Goal: Information Seeking & Learning: Find specific fact

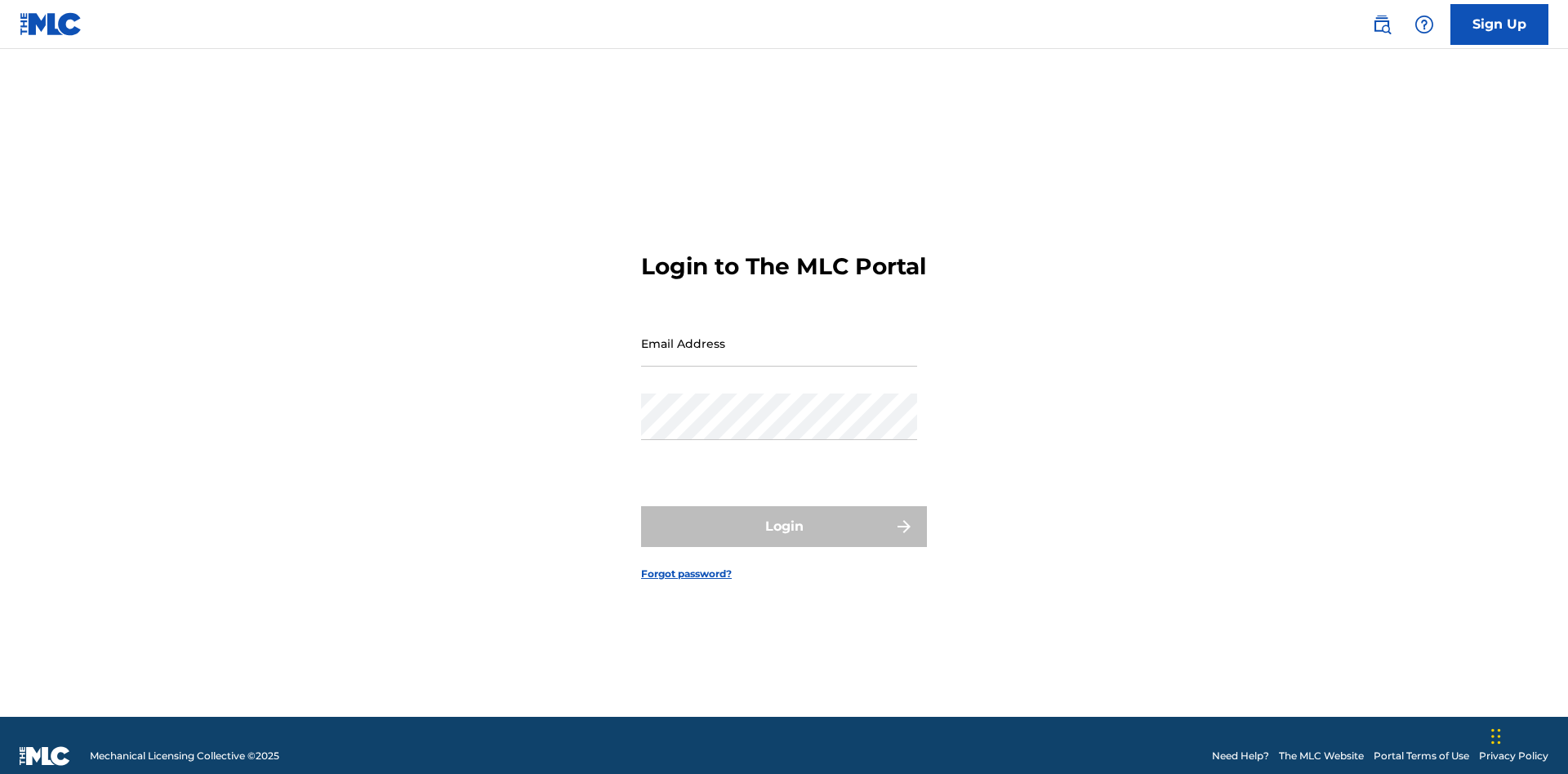
scroll to position [21, 0]
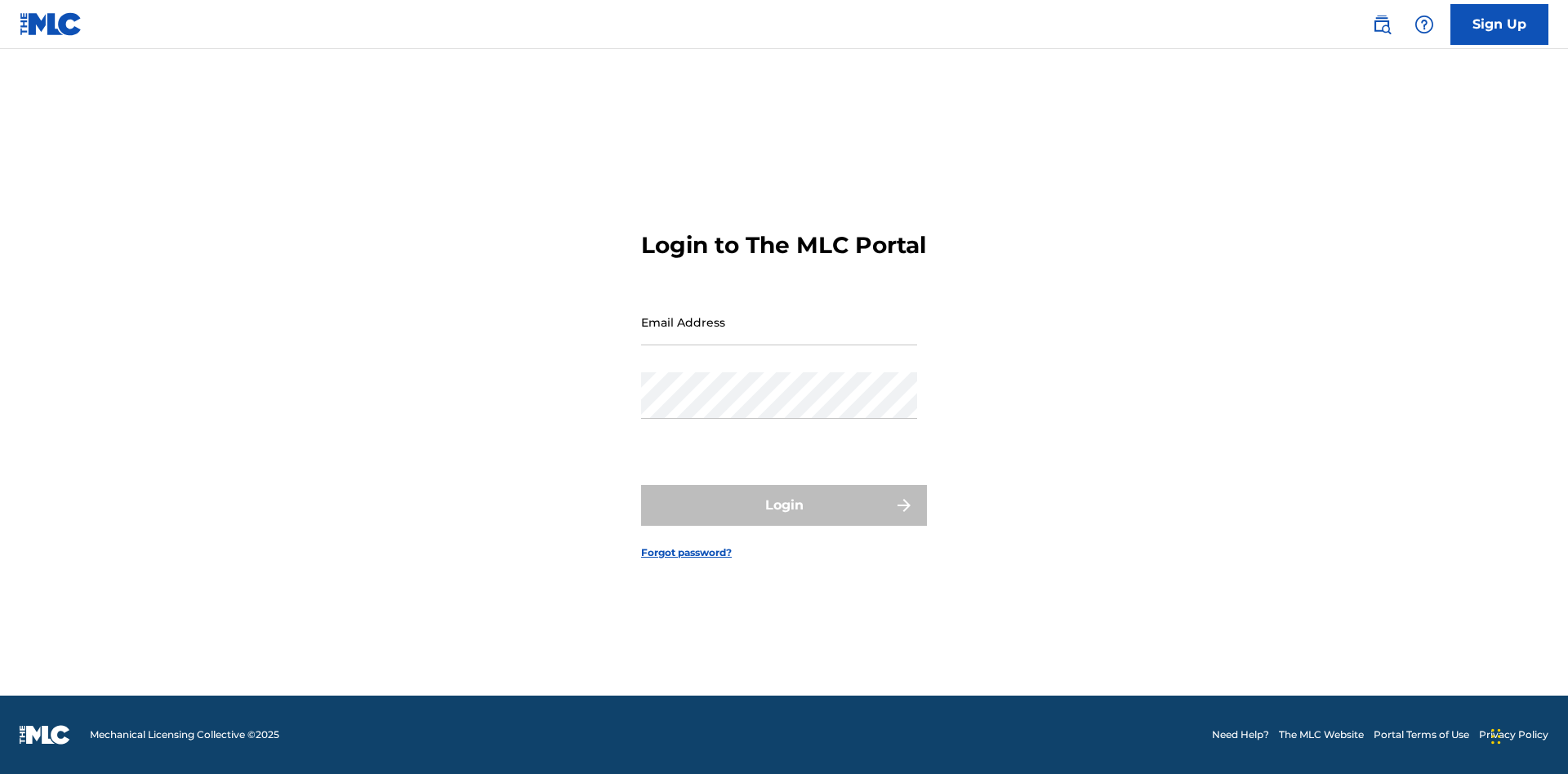
click at [779, 336] on input "Email Address" at bounding box center [778, 323] width 276 height 47
type input "[EMAIL_ADDRESS][DOMAIN_NAME]"
click at [784, 519] on button "Login" at bounding box center [784, 505] width 286 height 41
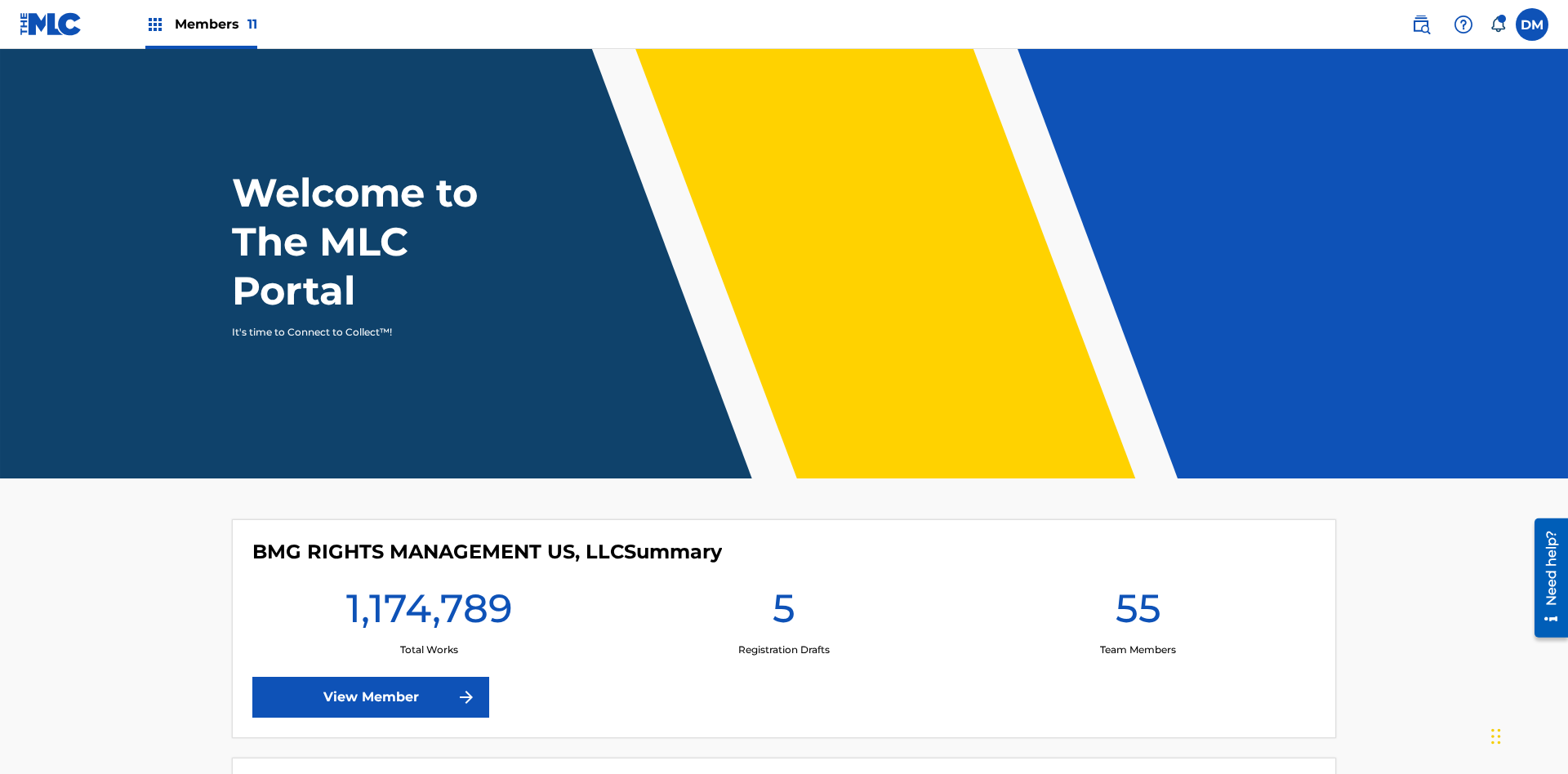
scroll to position [70, 0]
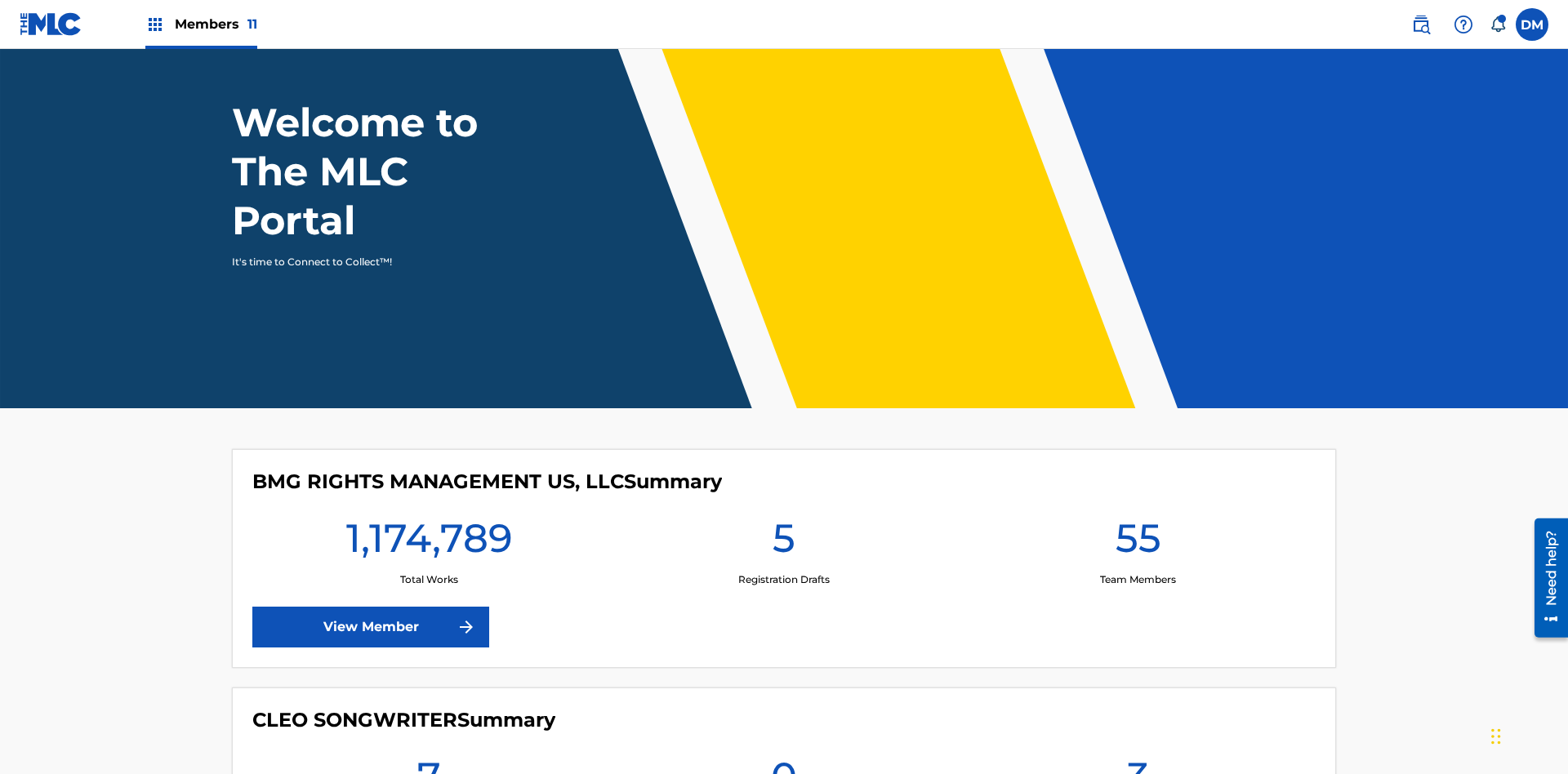
click at [201, 23] on span "Members 11" at bounding box center [216, 24] width 83 height 19
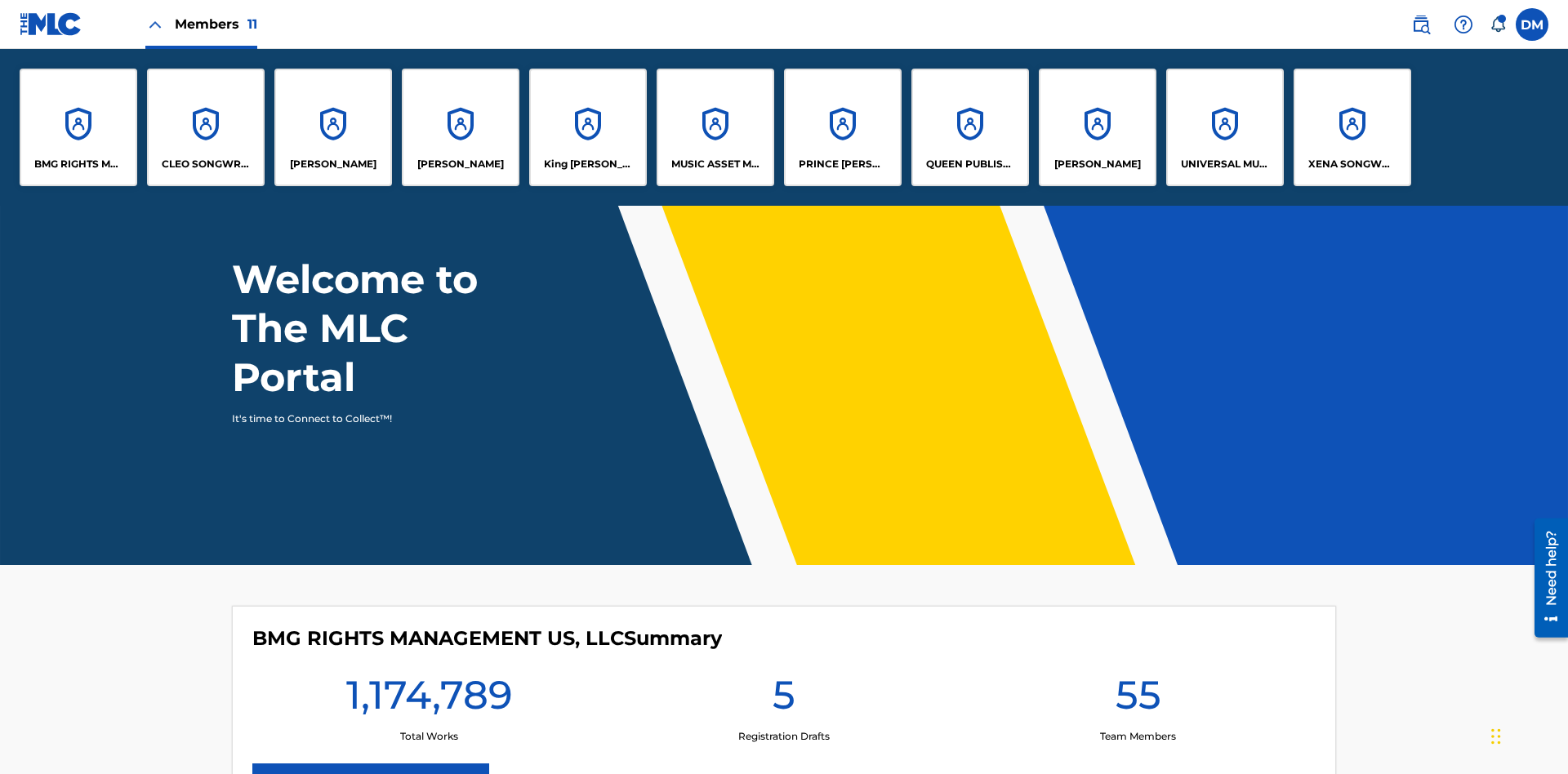
scroll to position [0, 0]
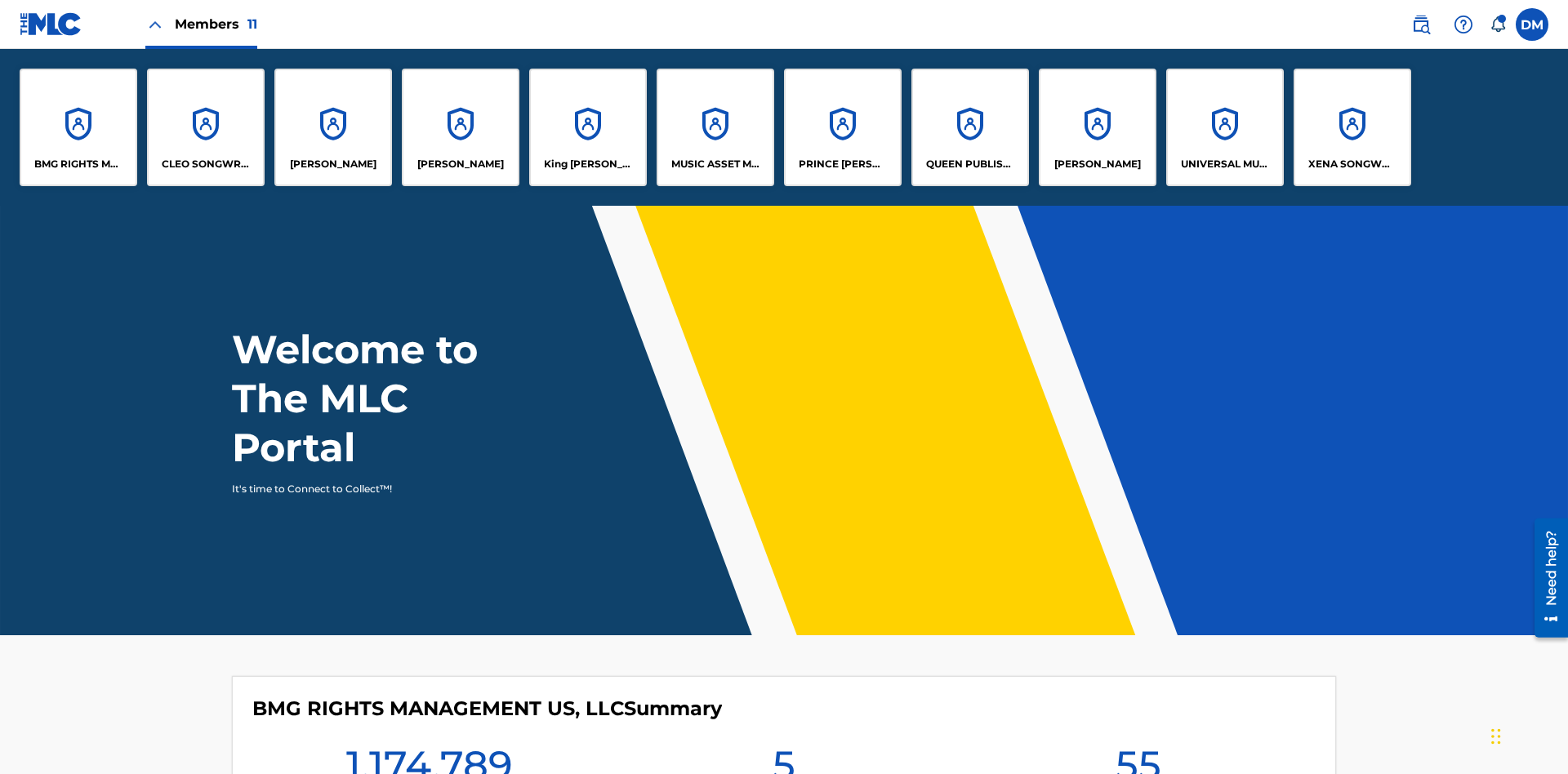
click at [1224, 164] on p "UNIVERSAL MUSIC PUB GROUP" at bounding box center [1225, 163] width 89 height 15
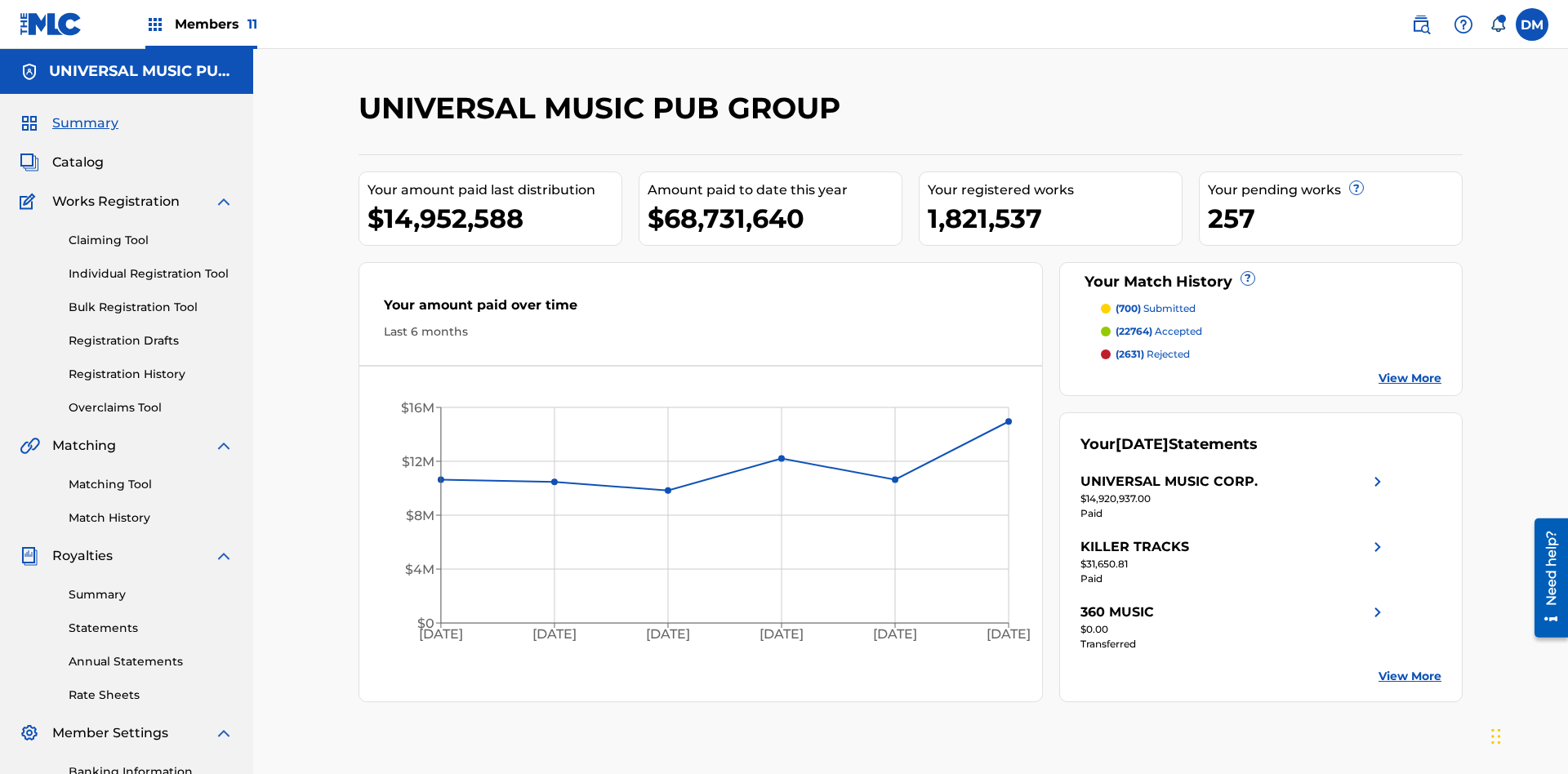
click at [151, 366] on link "Registration History" at bounding box center [151, 375] width 165 height 17
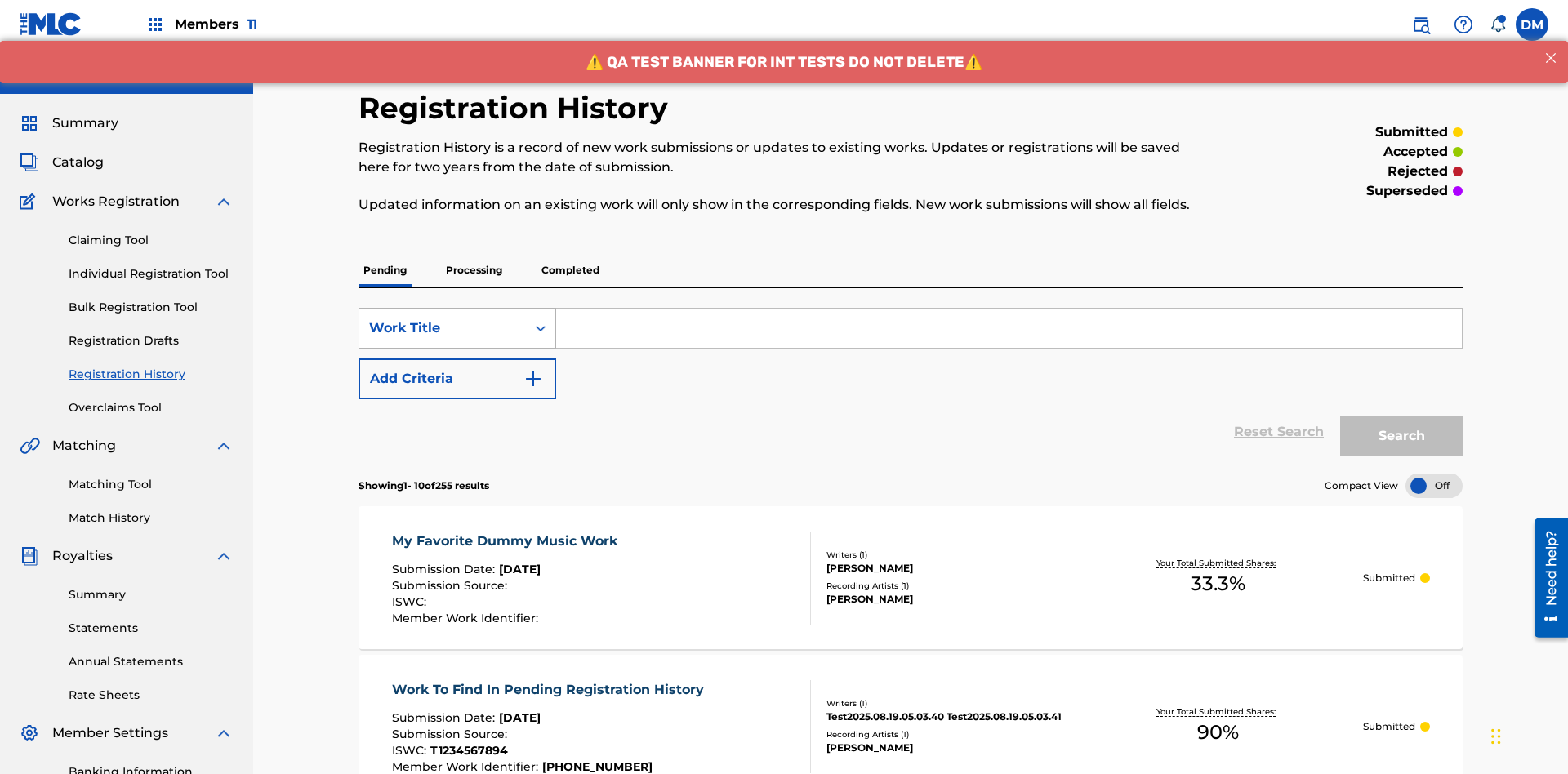
click at [443, 318] on div "Work Title" at bounding box center [442, 328] width 147 height 20
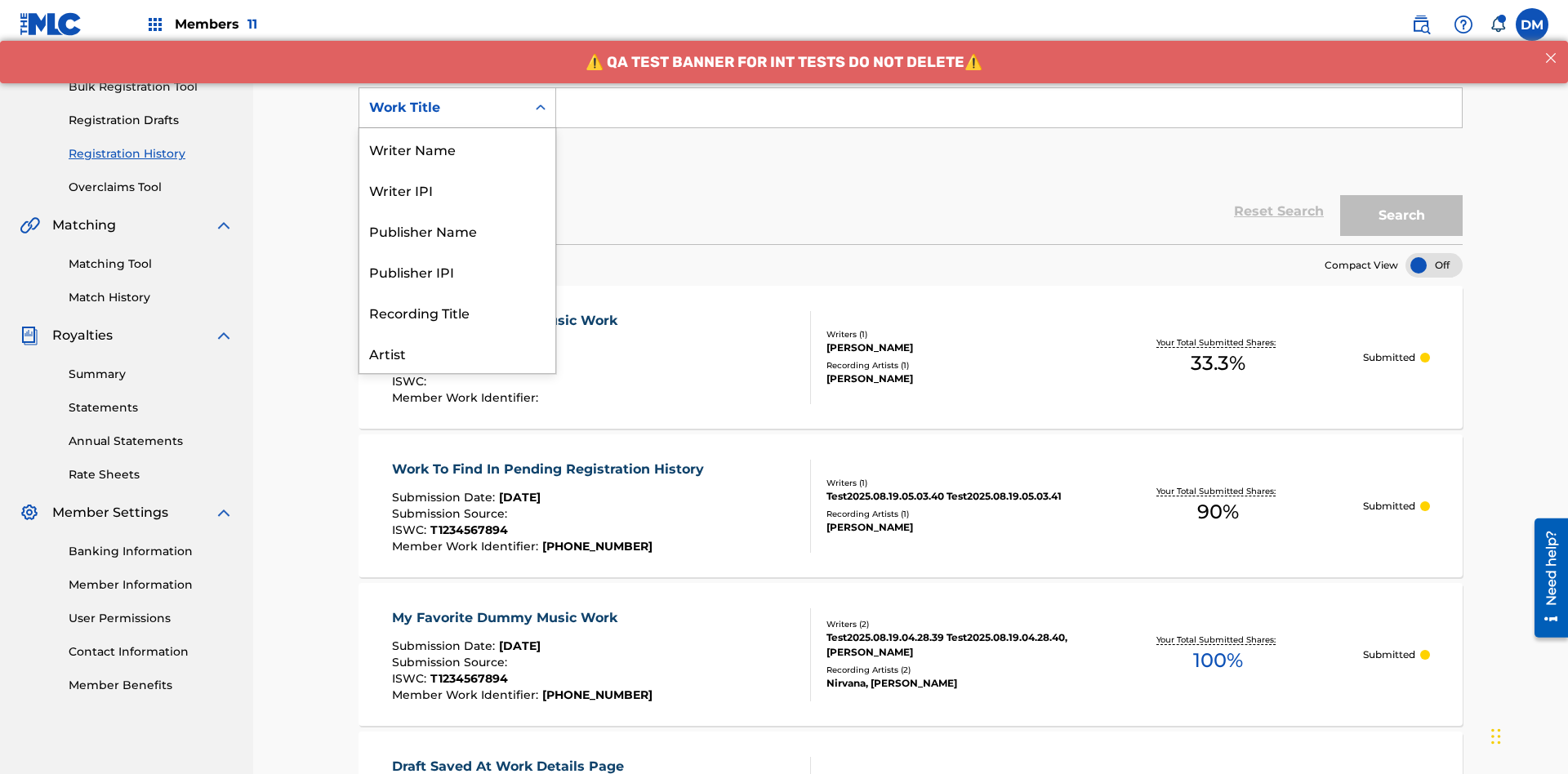
scroll to position [82, 0]
click at [457, 353] on div "Work Title" at bounding box center [457, 352] width 196 height 41
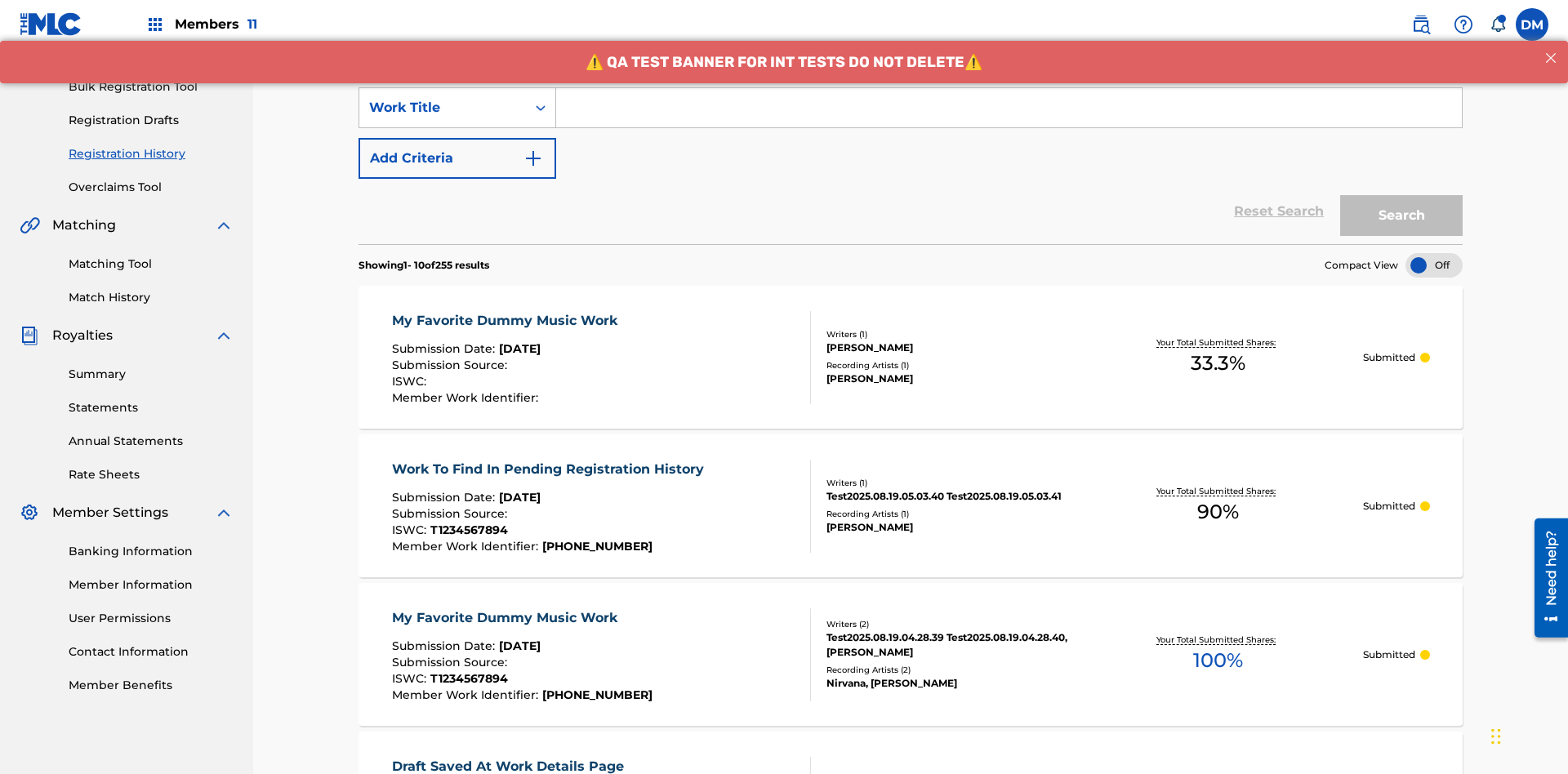
click at [457, 138] on button "Add Criteria" at bounding box center [457, 158] width 197 height 41
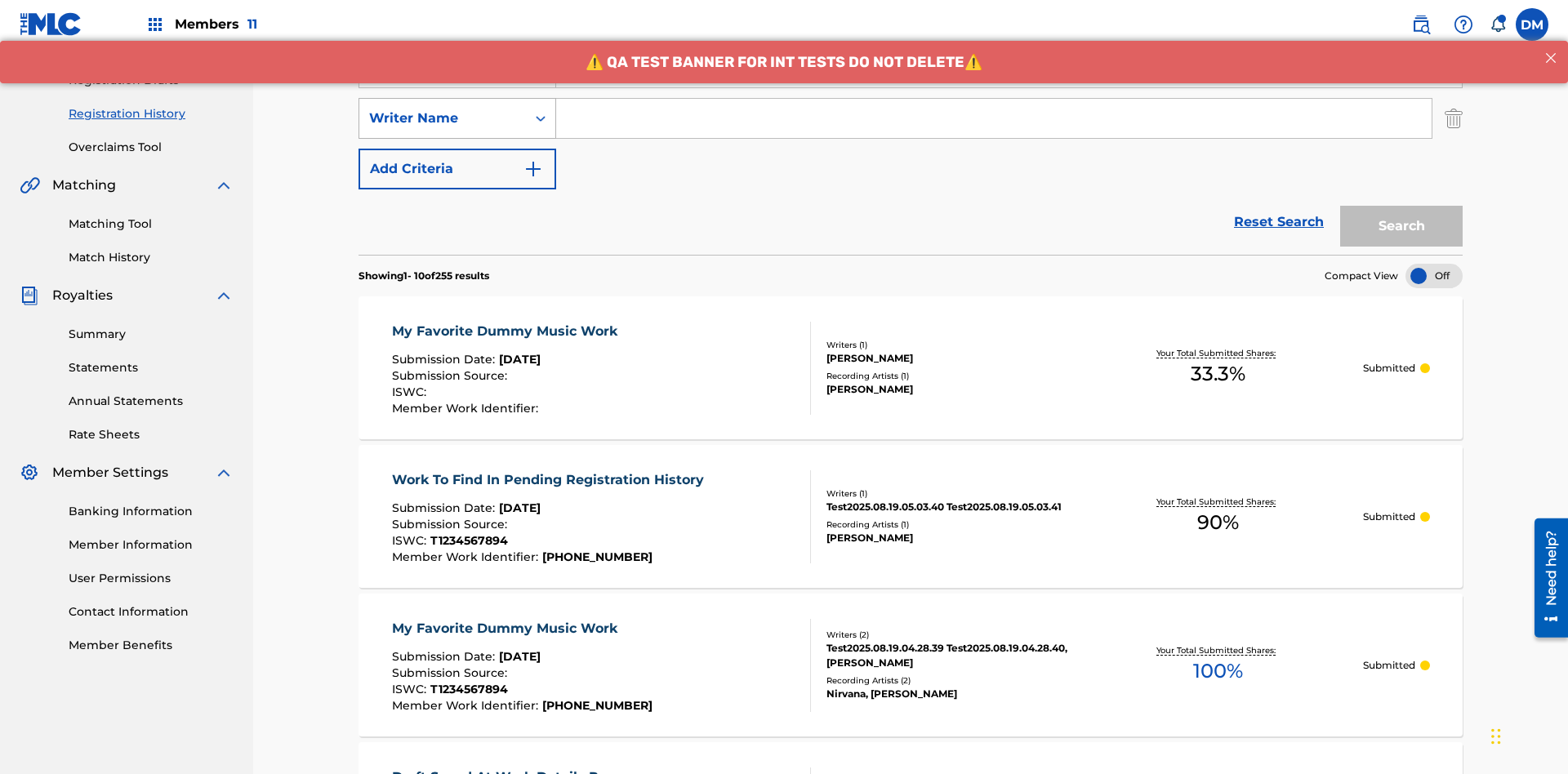
click at [443, 109] on div "Writer Name" at bounding box center [442, 118] width 147 height 20
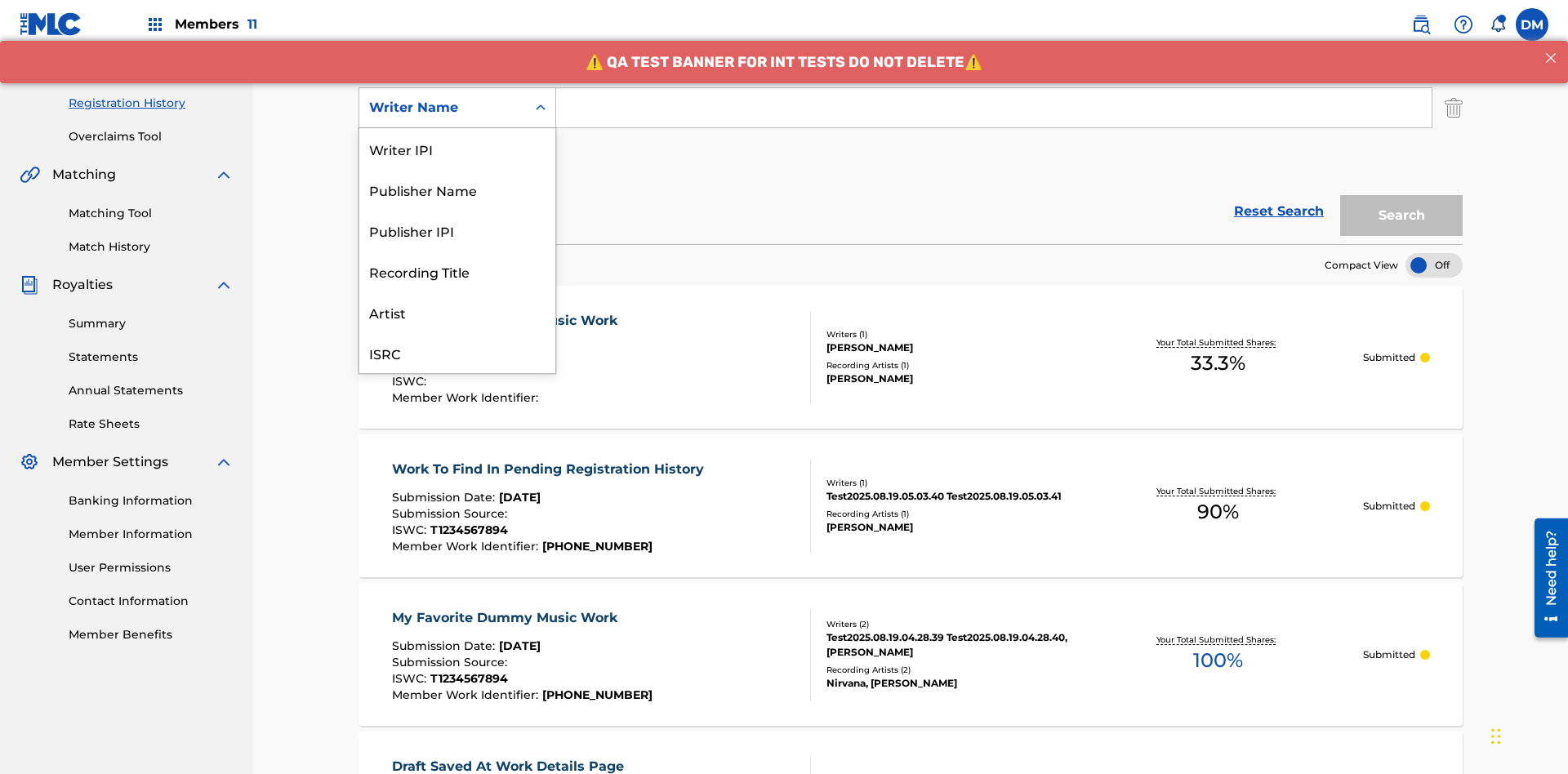
scroll to position [41, 0]
click at [457, 230] on div "Recording Title" at bounding box center [457, 230] width 196 height 41
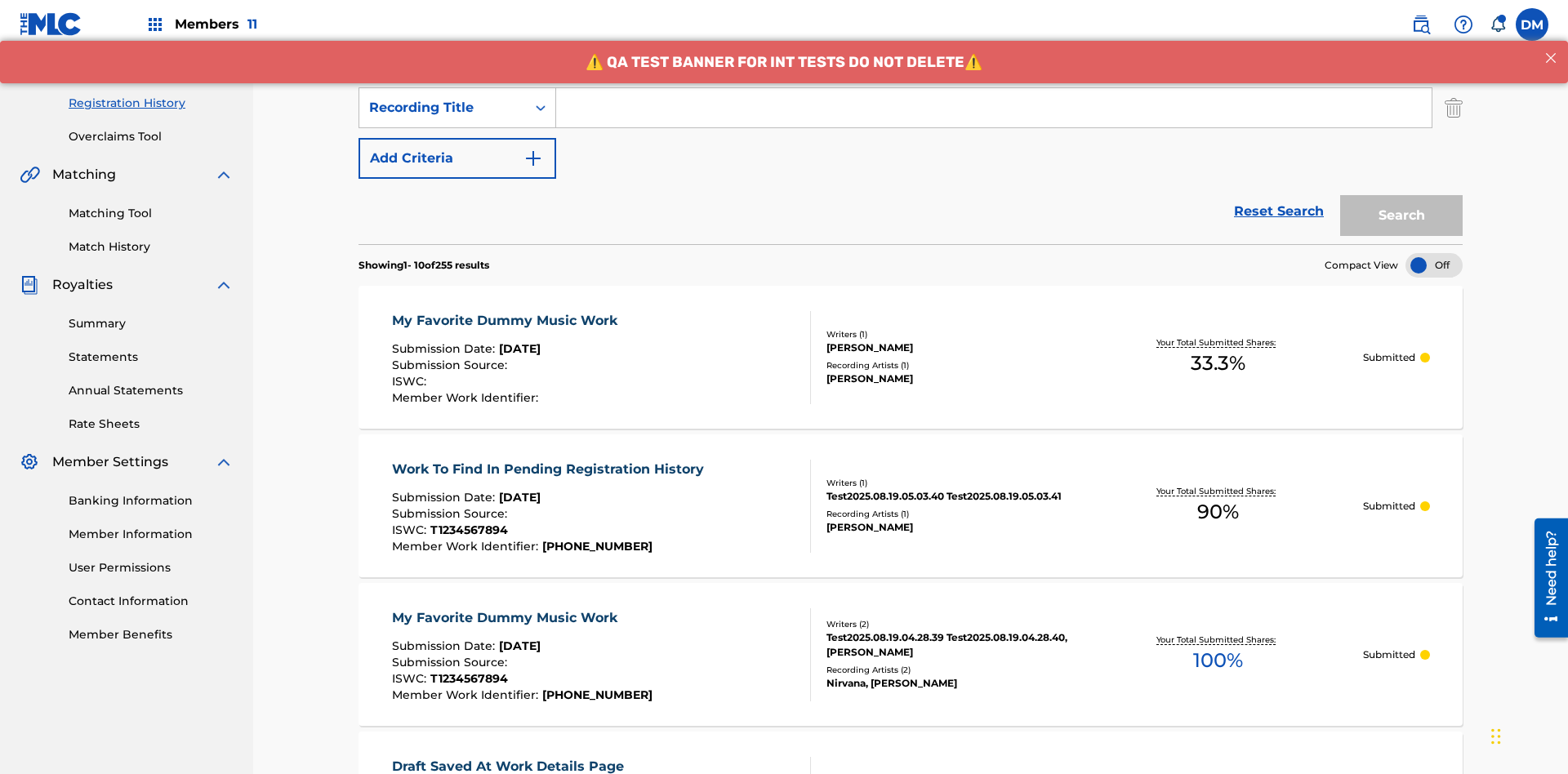
click at [457, 138] on button "Add Criteria" at bounding box center [457, 158] width 197 height 41
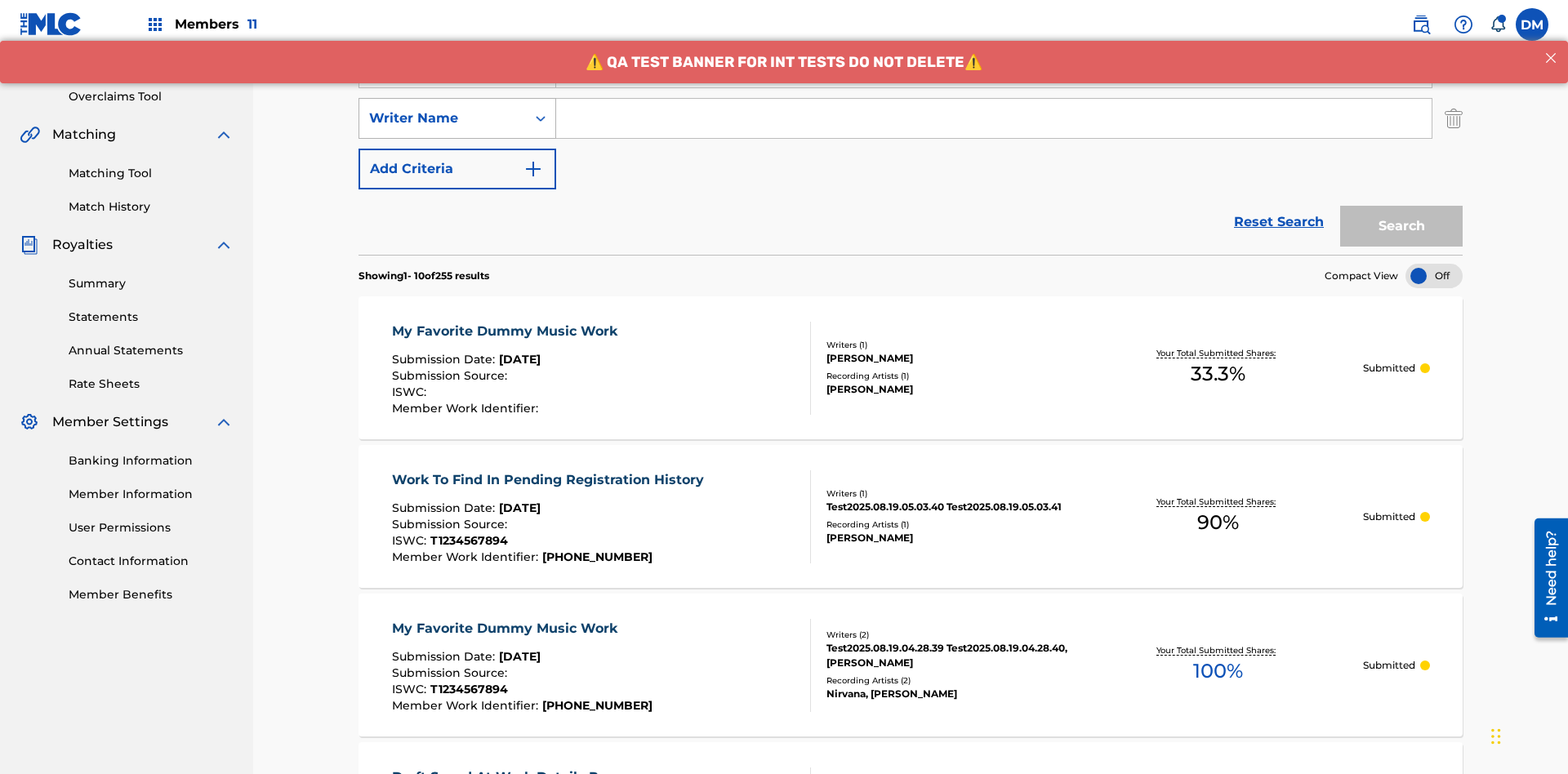
click at [443, 109] on div "Writer Name" at bounding box center [442, 118] width 147 height 20
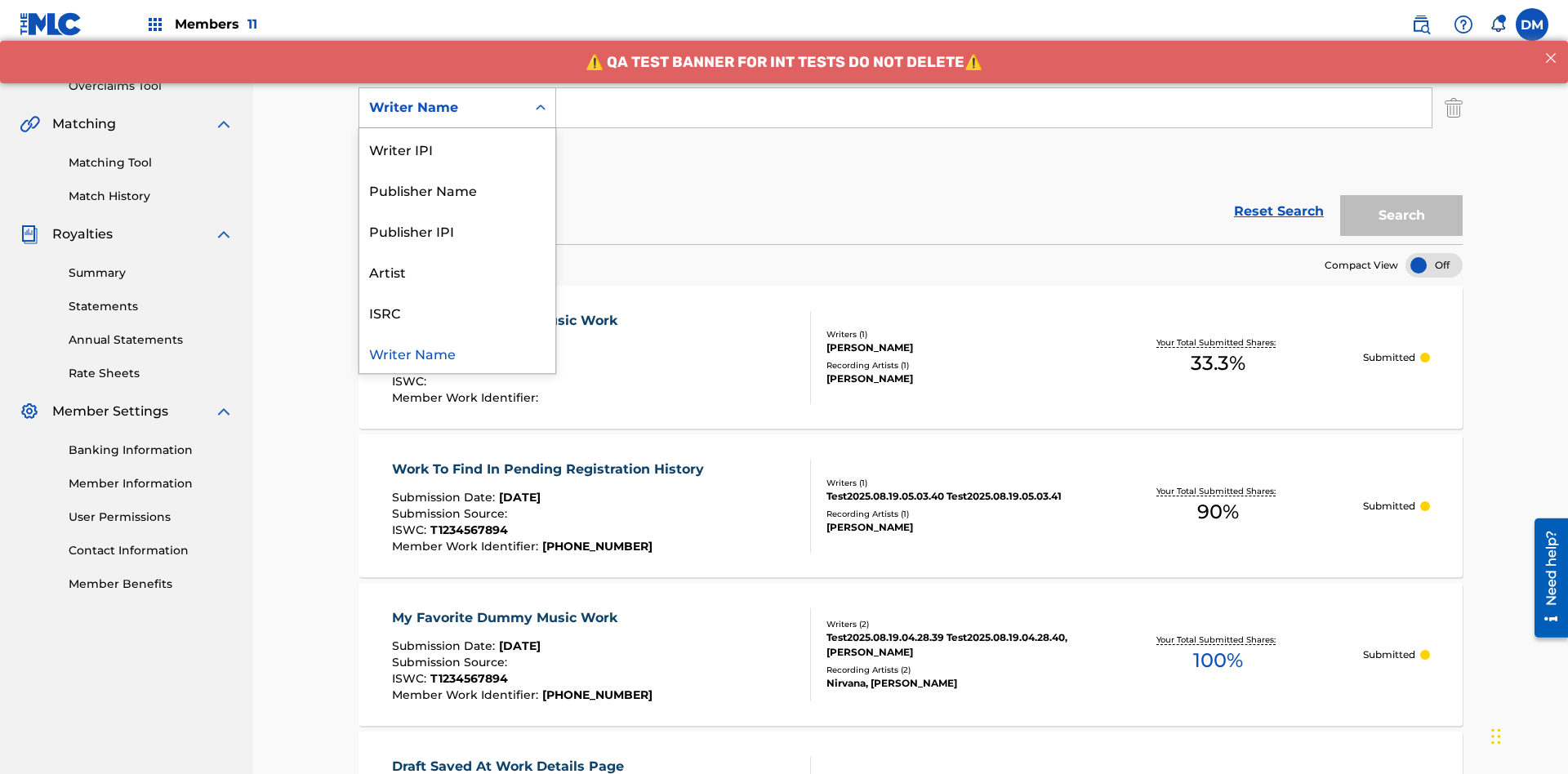
click at [457, 312] on div "ISRC" at bounding box center [457, 311] width 196 height 41
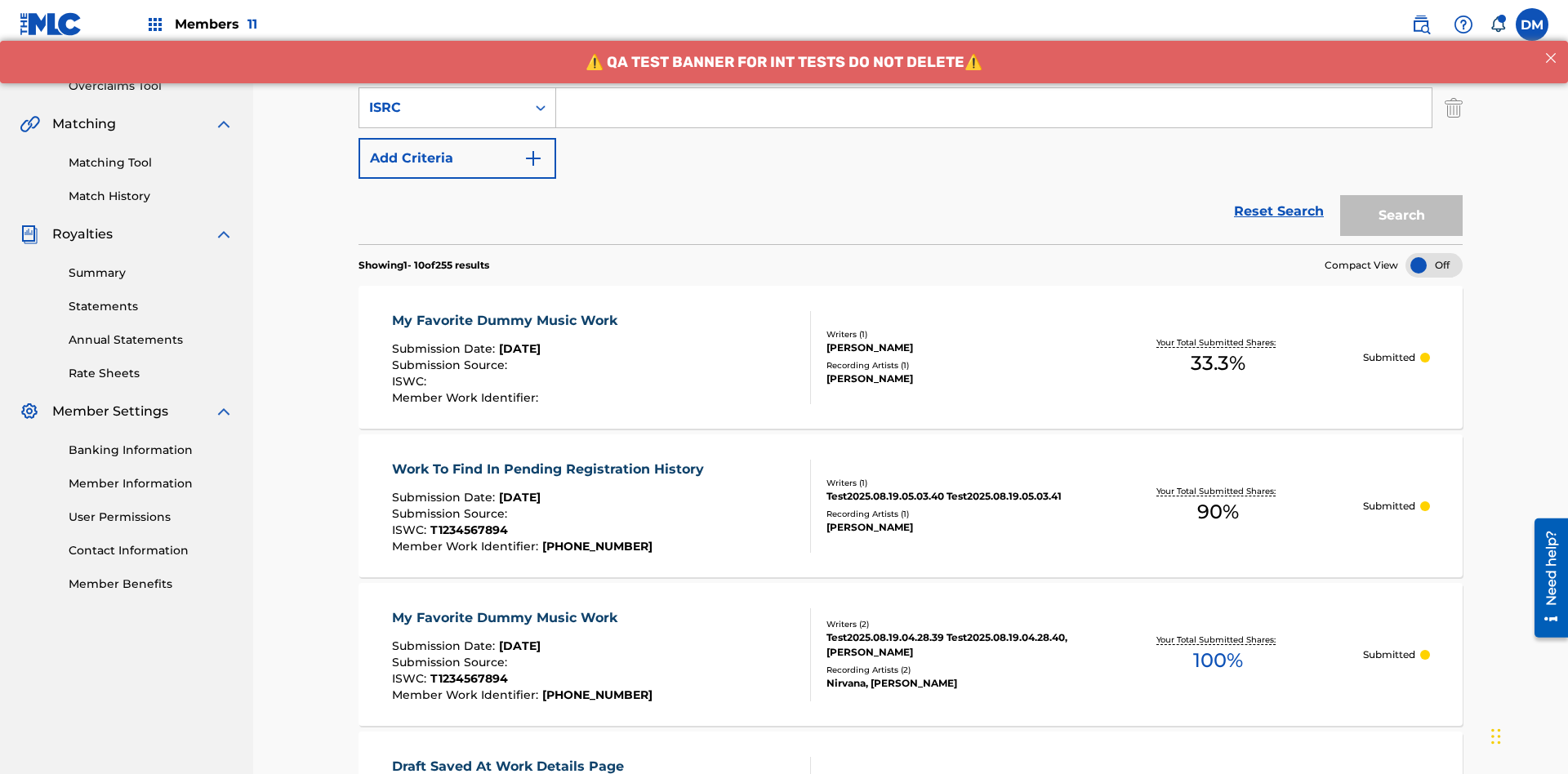
click at [457, 138] on button "Add Criteria" at bounding box center [457, 158] width 197 height 41
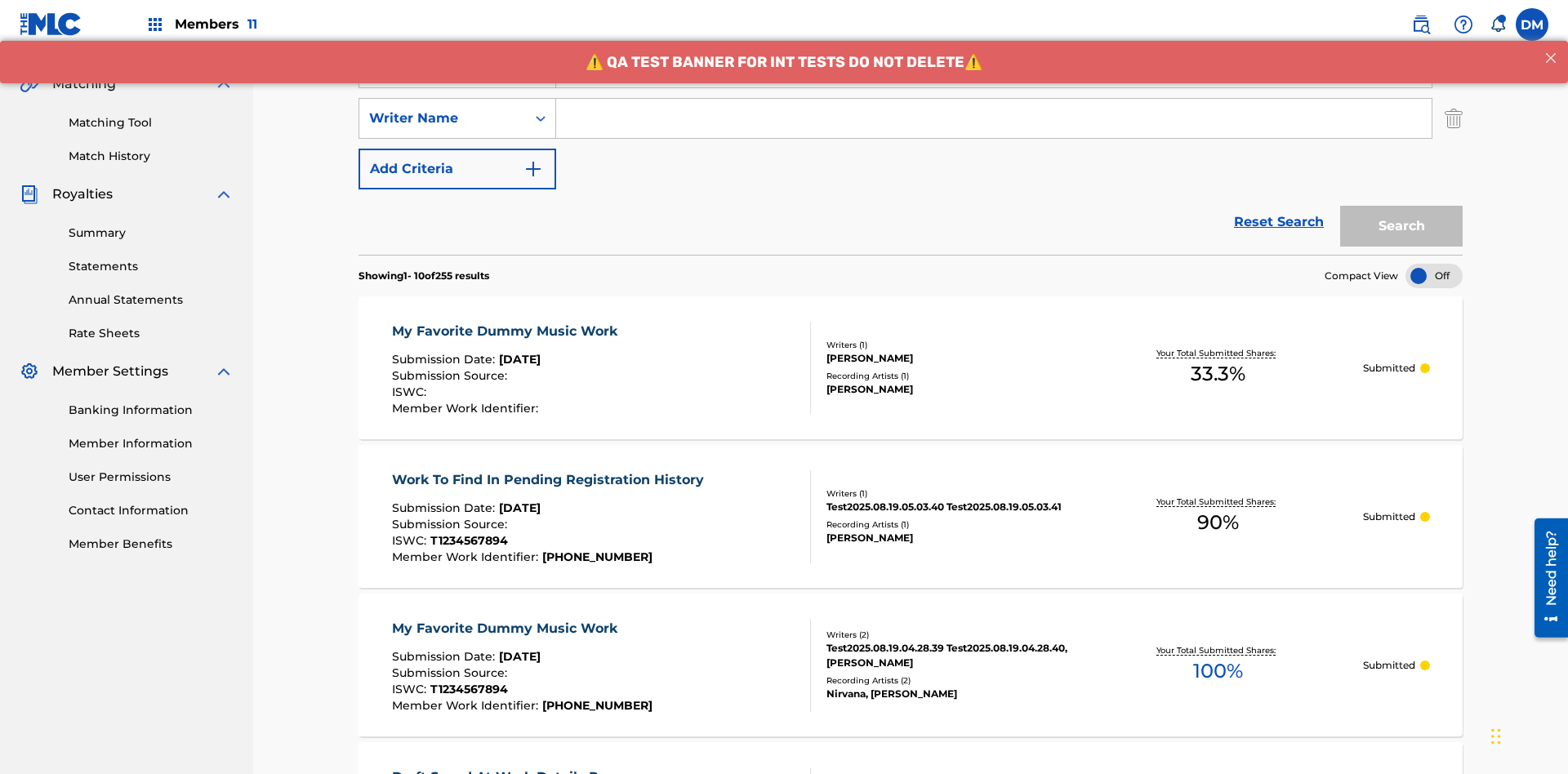
scroll to position [372, 0]
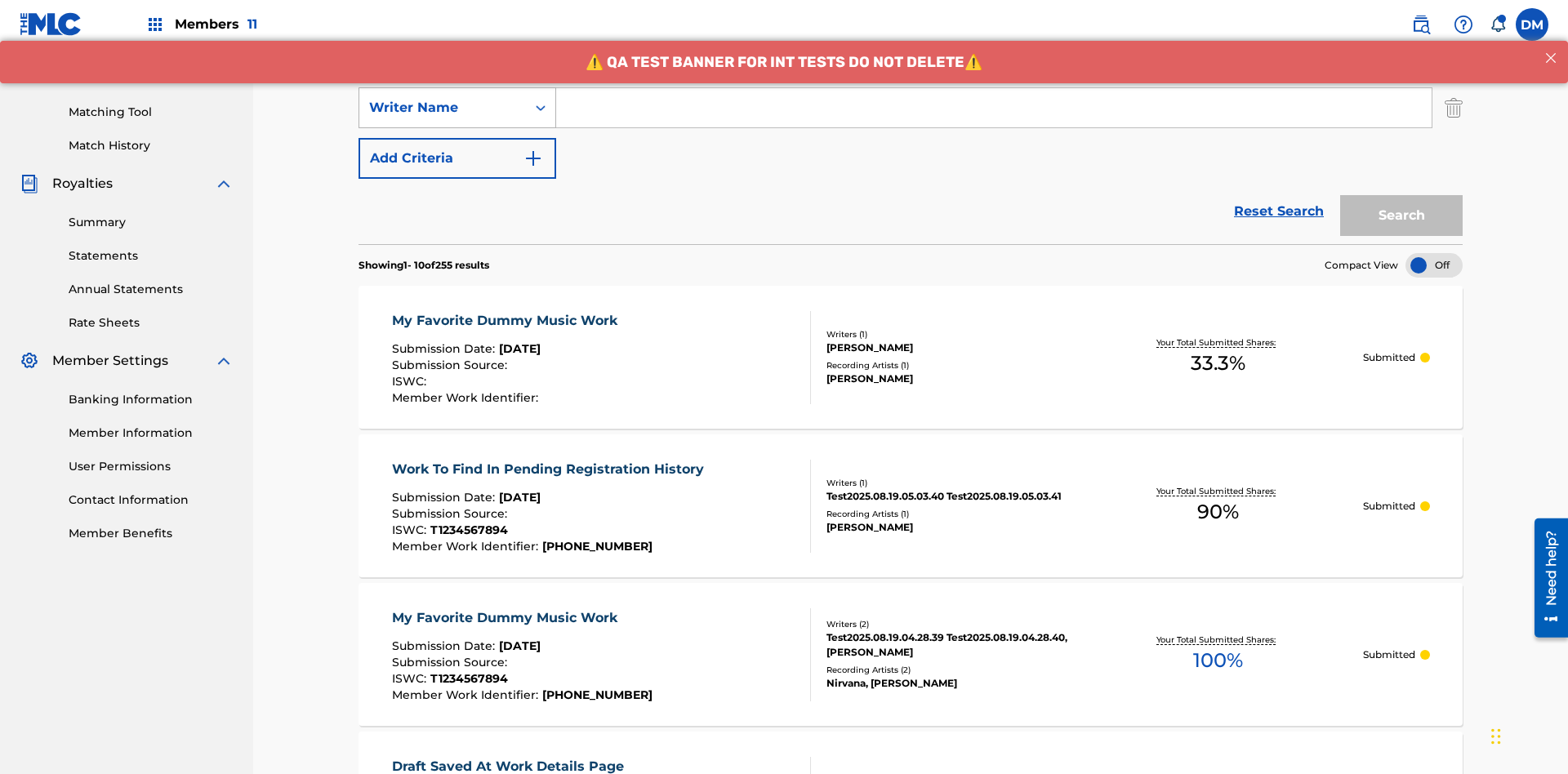
click at [443, 108] on div "Writer Name" at bounding box center [442, 108] width 147 height 20
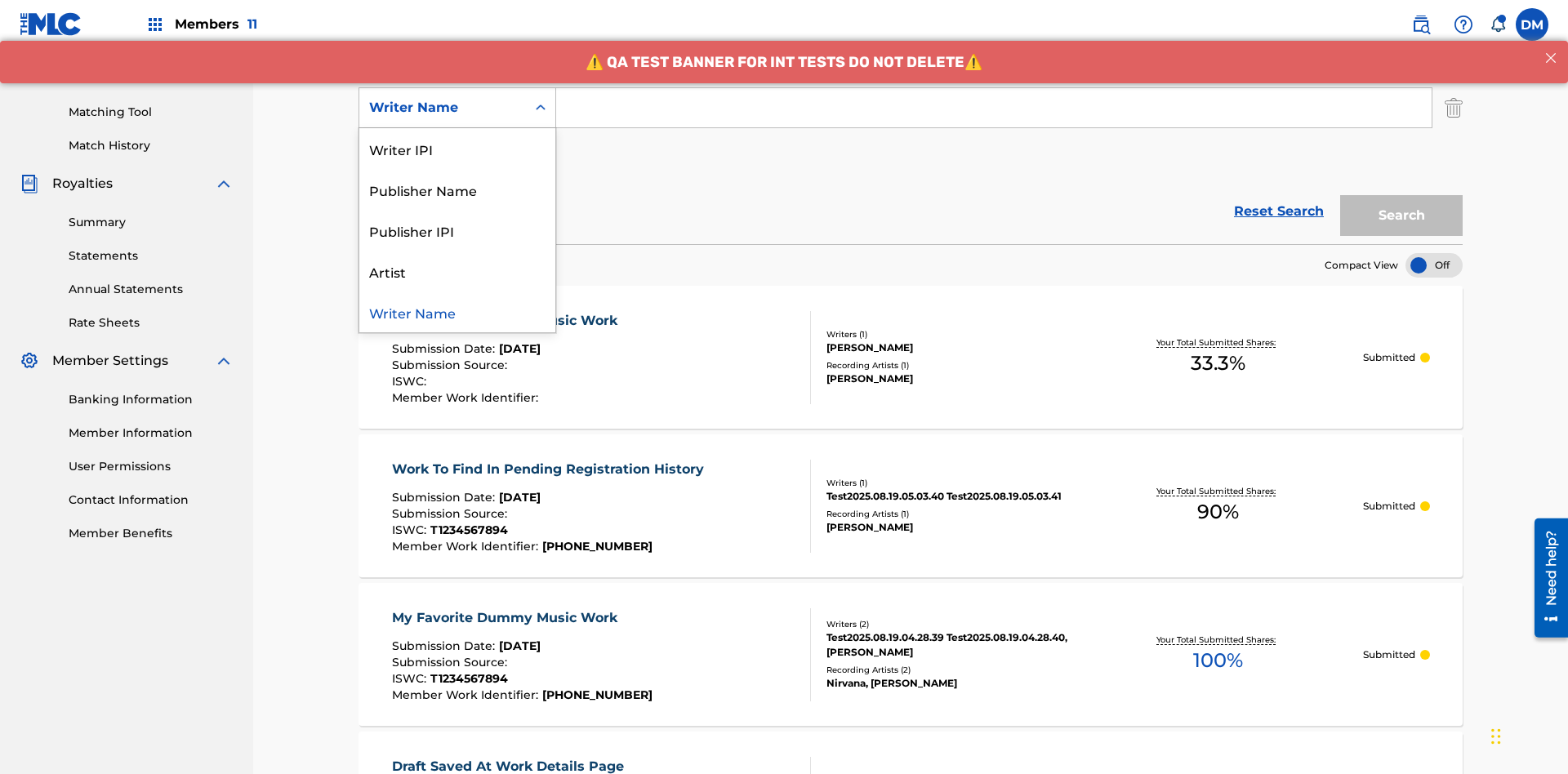
click at [457, 312] on div "Writer Name" at bounding box center [457, 311] width 196 height 41
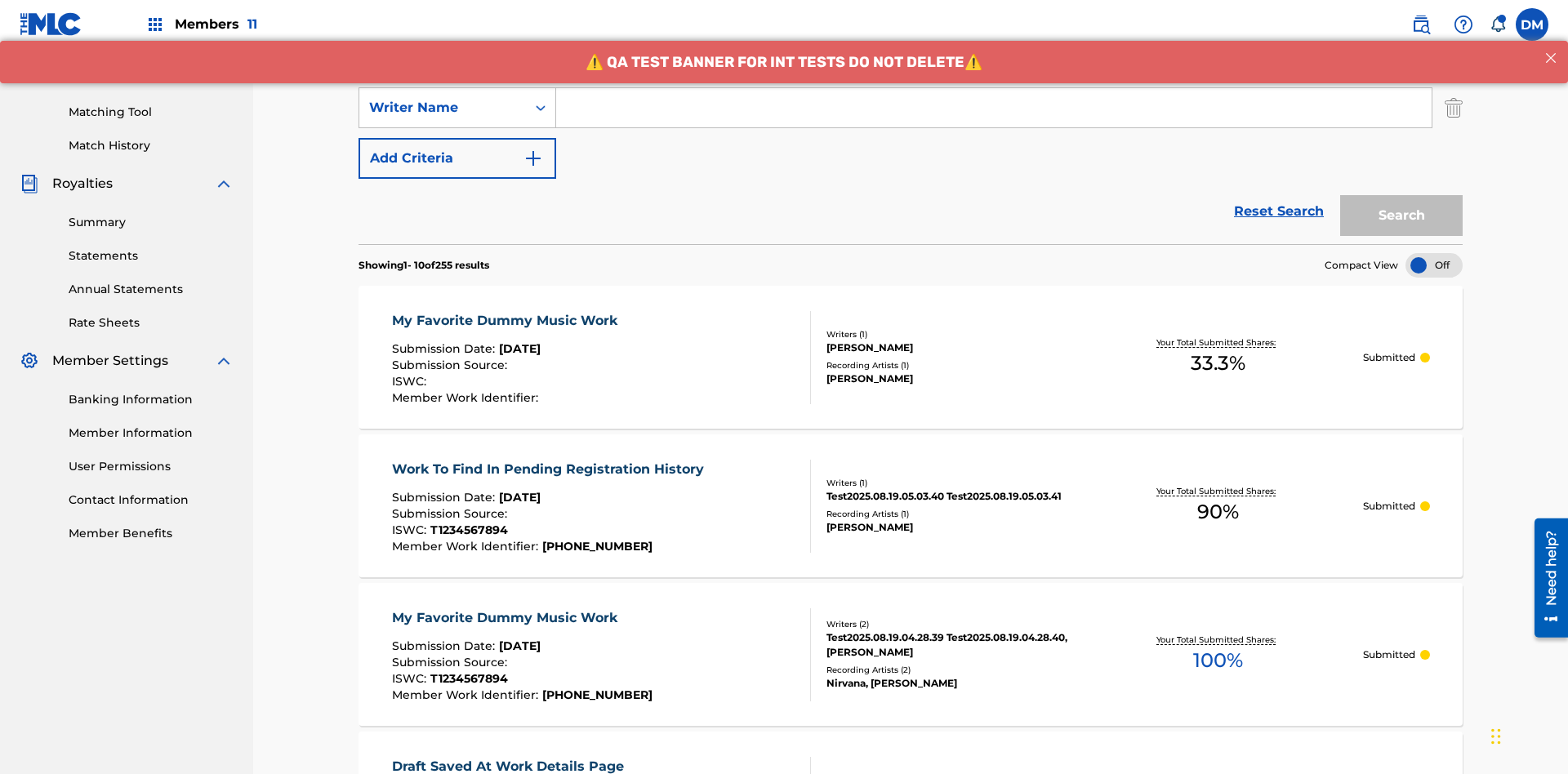
click at [457, 138] on button "Add Criteria" at bounding box center [457, 158] width 197 height 41
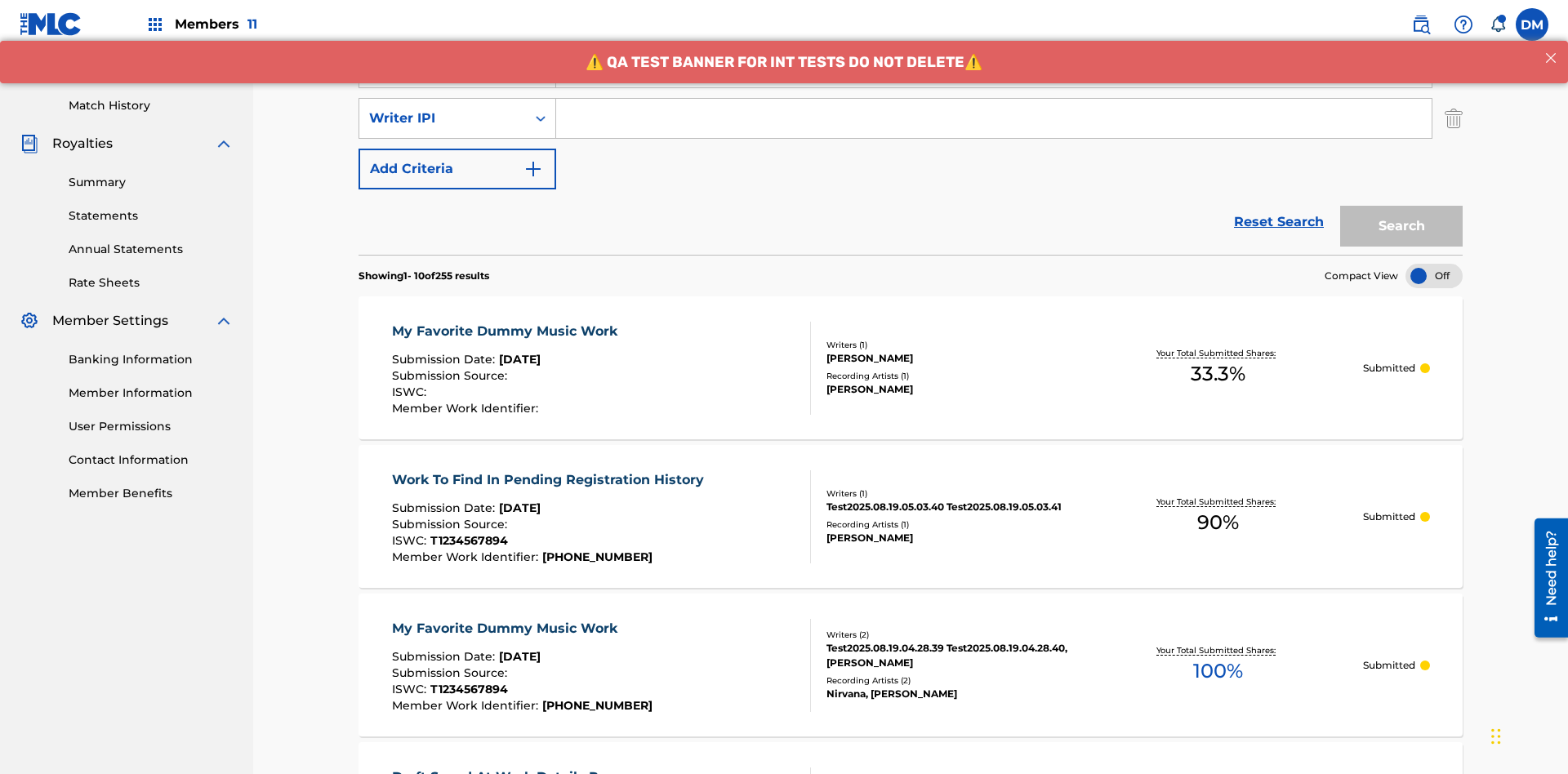
scroll to position [423, 0]
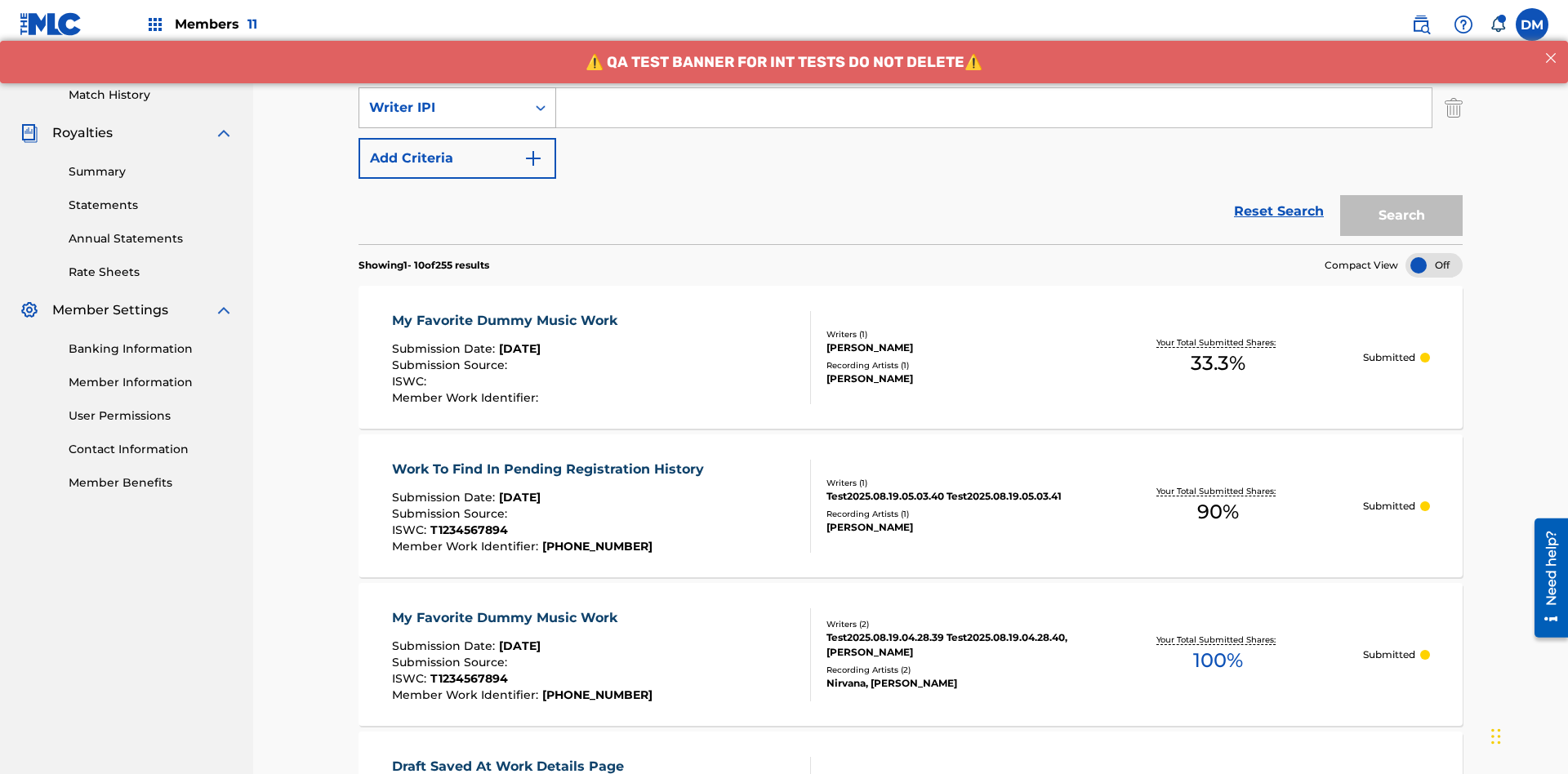
click at [443, 108] on div "Writer IPI" at bounding box center [442, 108] width 147 height 20
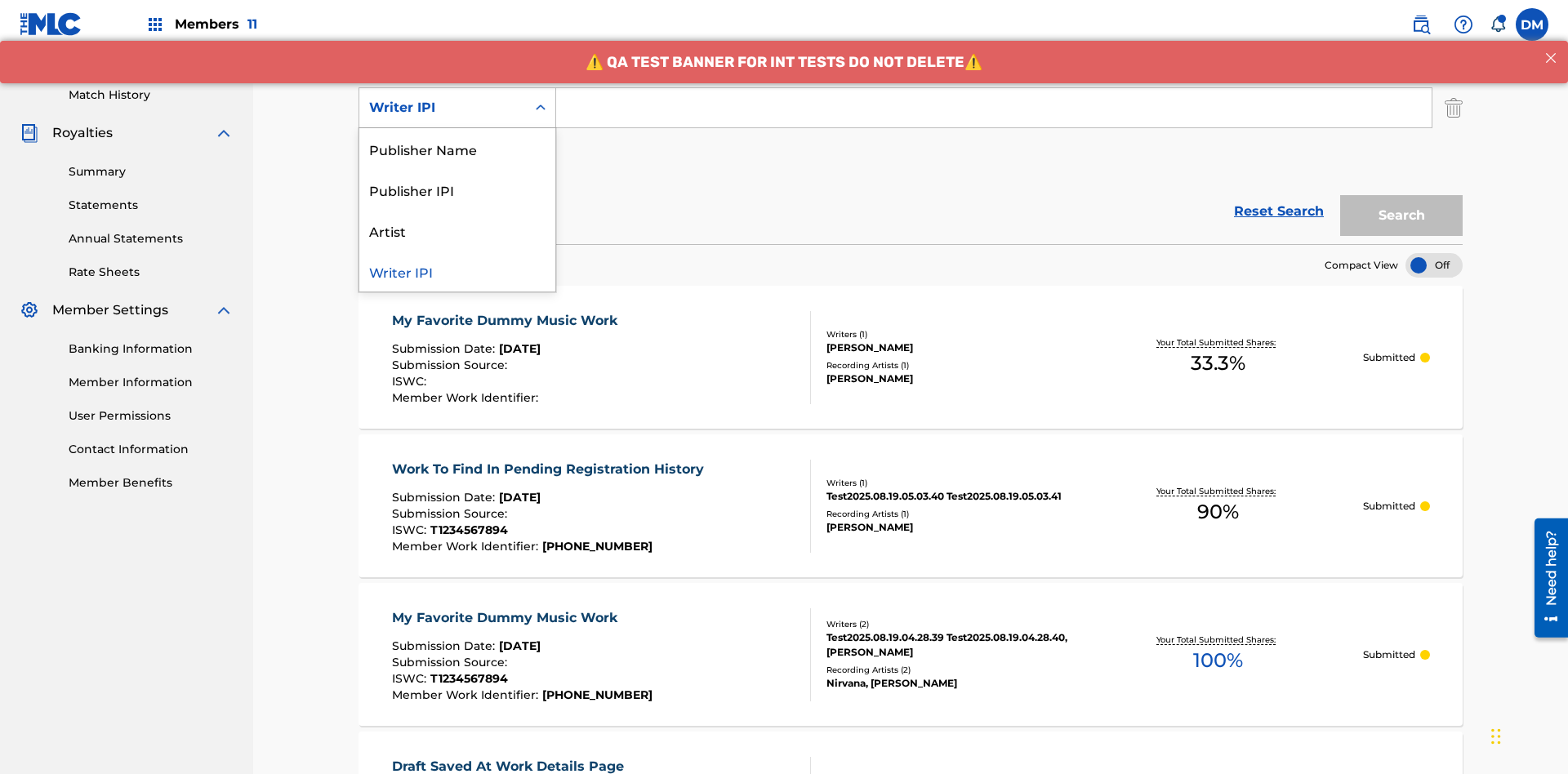
click at [457, 149] on div "Publisher Name" at bounding box center [457, 148] width 196 height 41
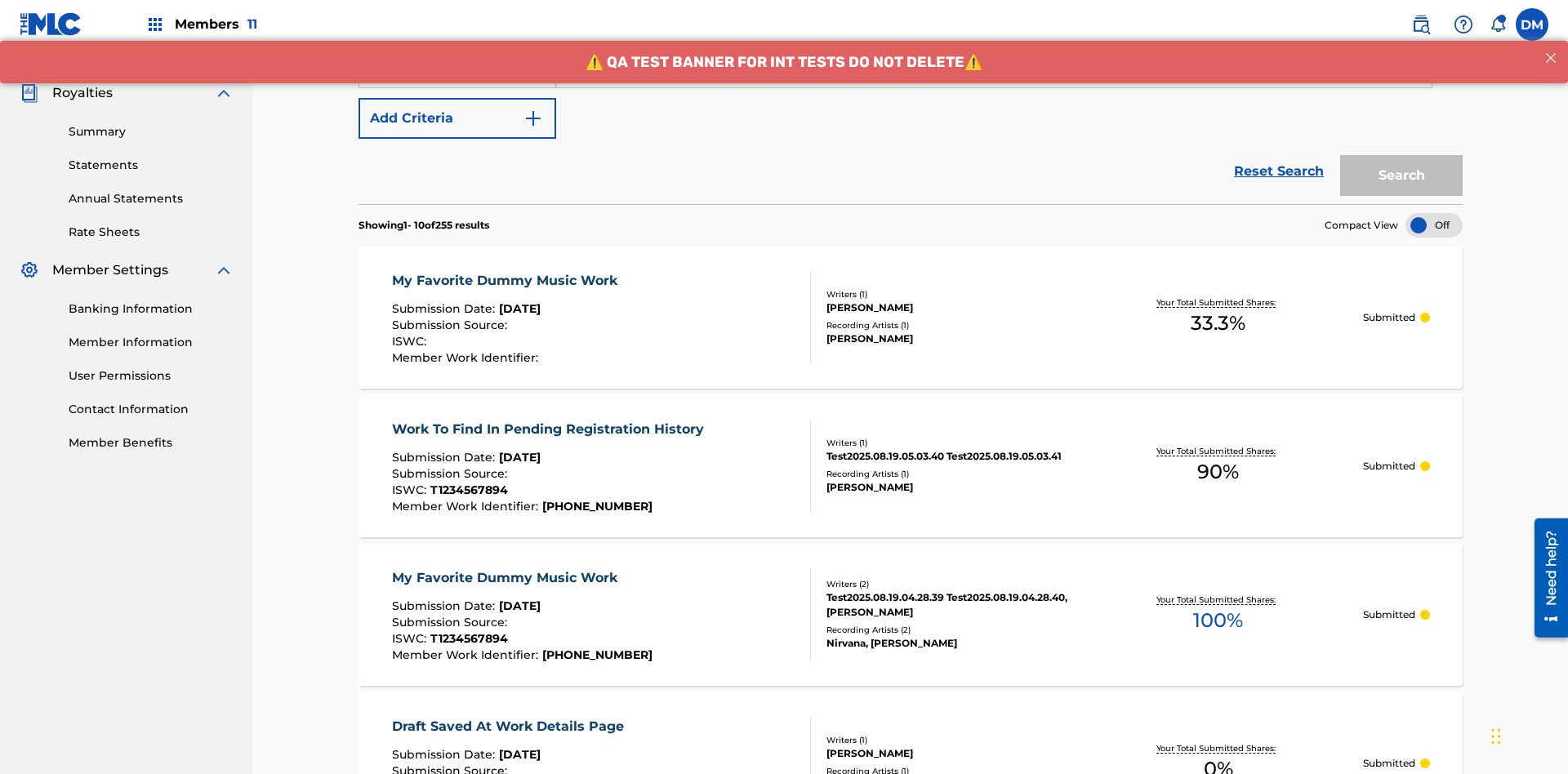
click at [457, 118] on button "Add Criteria" at bounding box center [457, 118] width 197 height 41
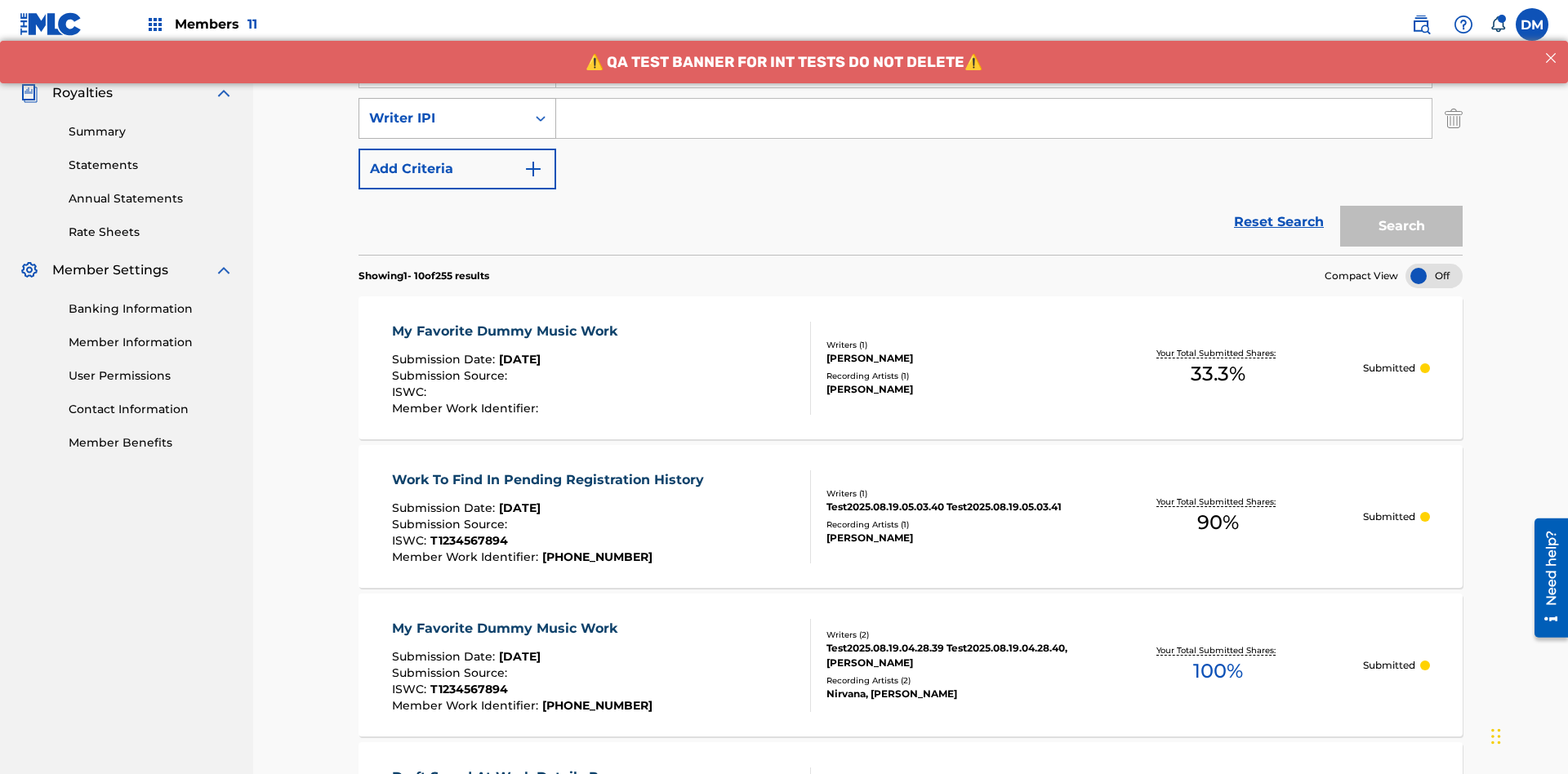
click at [443, 109] on div "Writer IPI" at bounding box center [442, 118] width 147 height 20
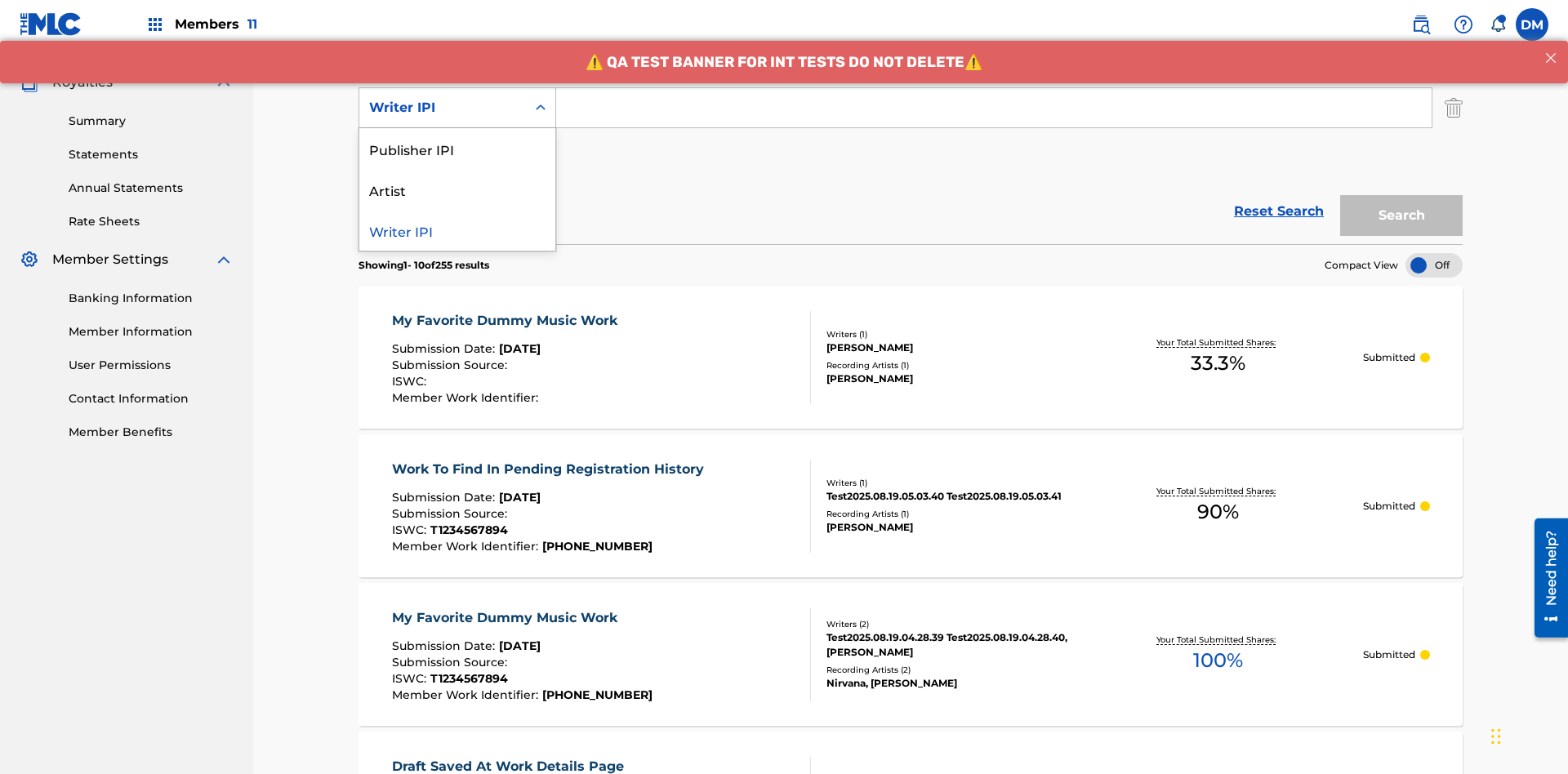
click at [457, 149] on div "Publisher IPI" at bounding box center [457, 148] width 196 height 41
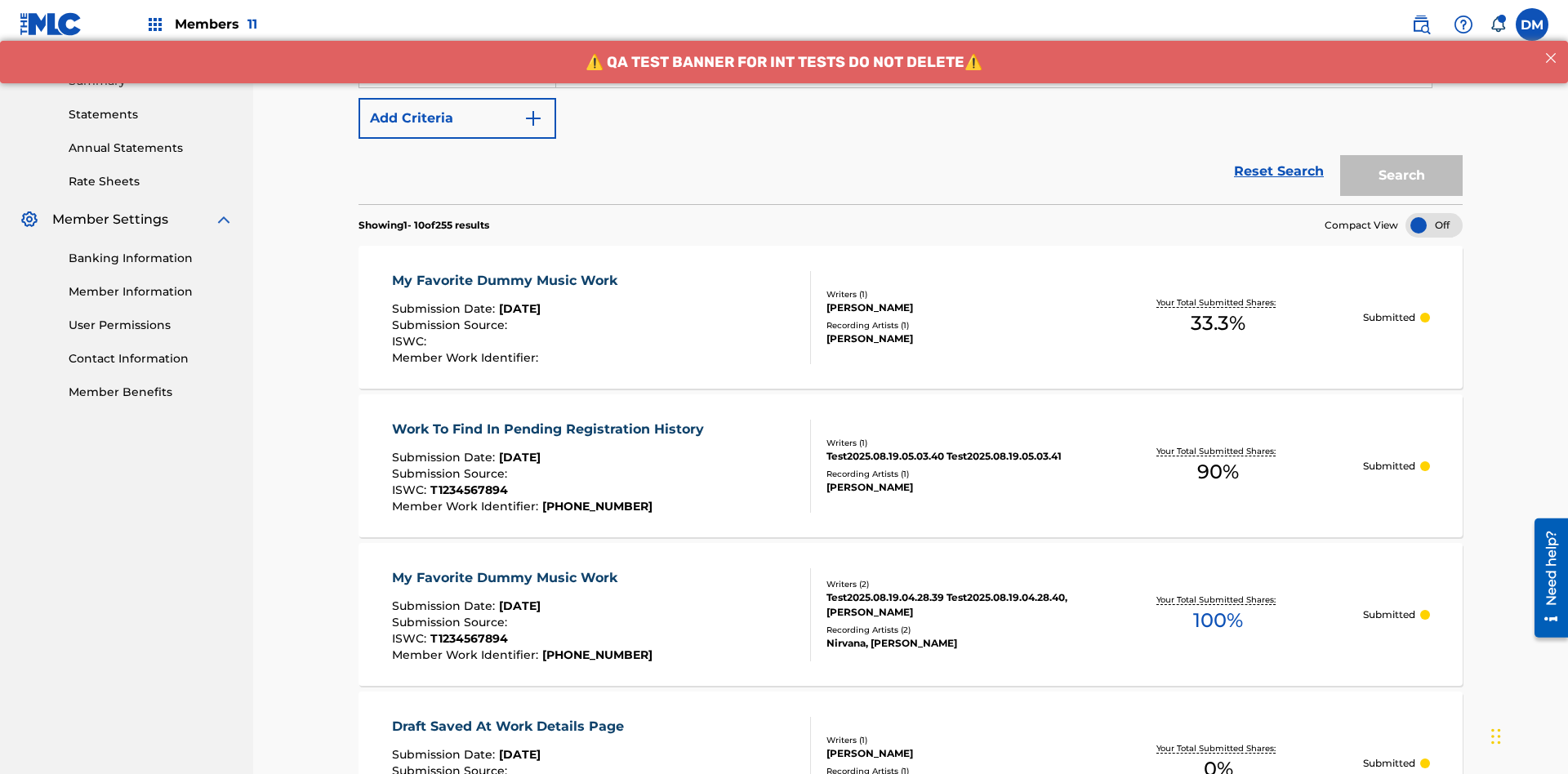
click at [457, 118] on button "Add Criteria" at bounding box center [457, 118] width 197 height 41
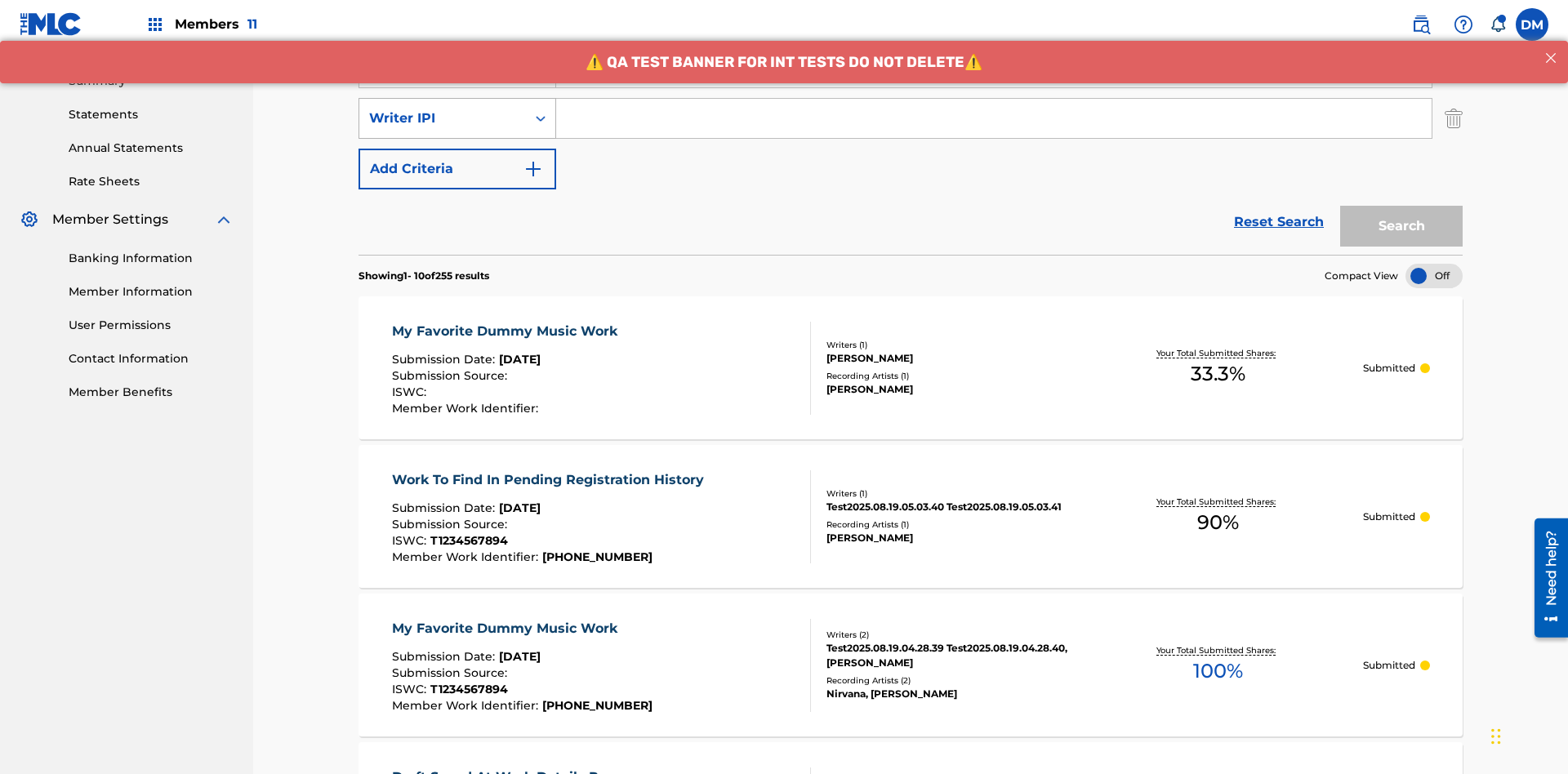
click at [443, 109] on div "Writer IPI" at bounding box center [442, 118] width 147 height 20
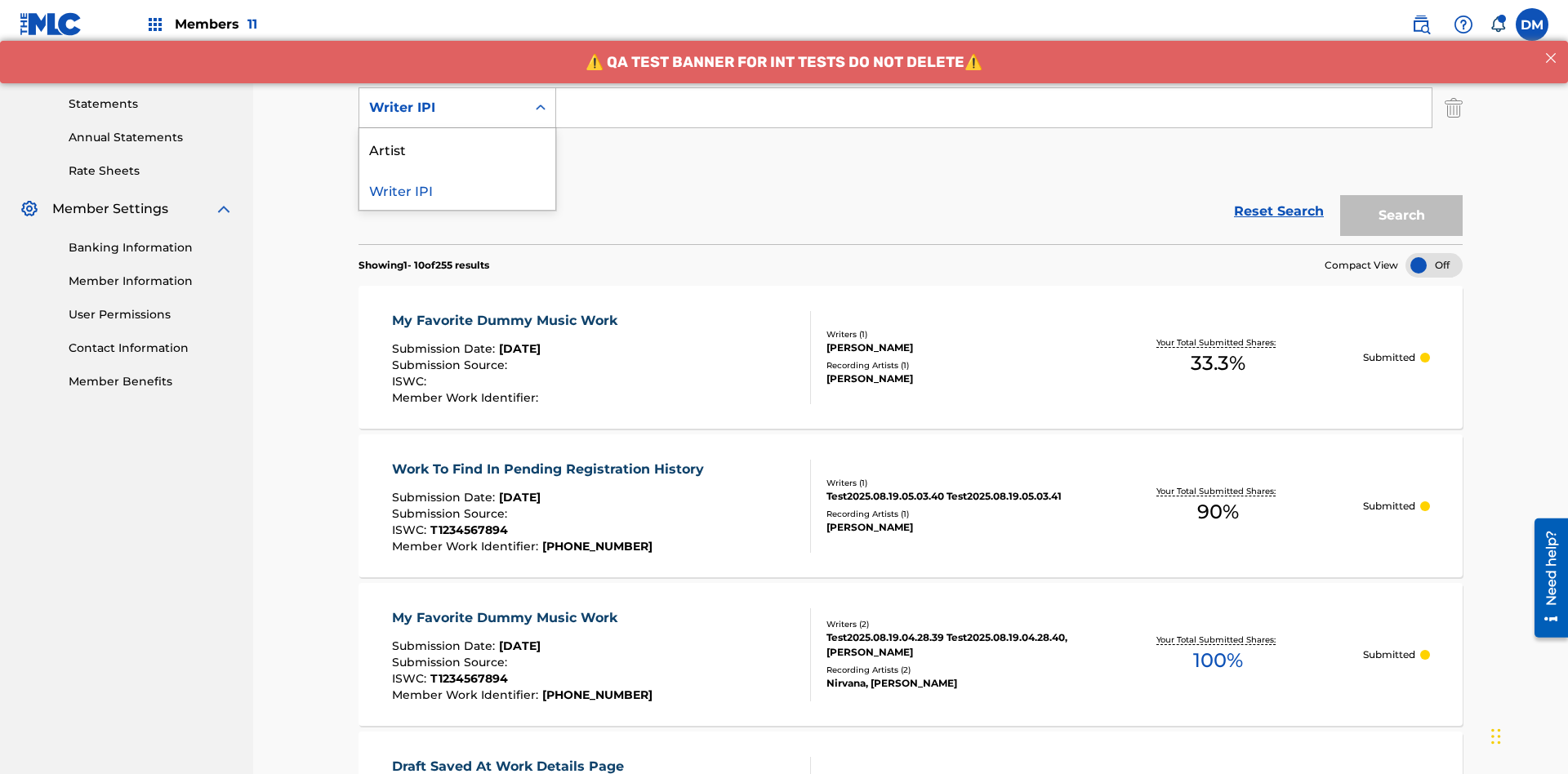
click at [457, 149] on div "Artist" at bounding box center [457, 148] width 196 height 41
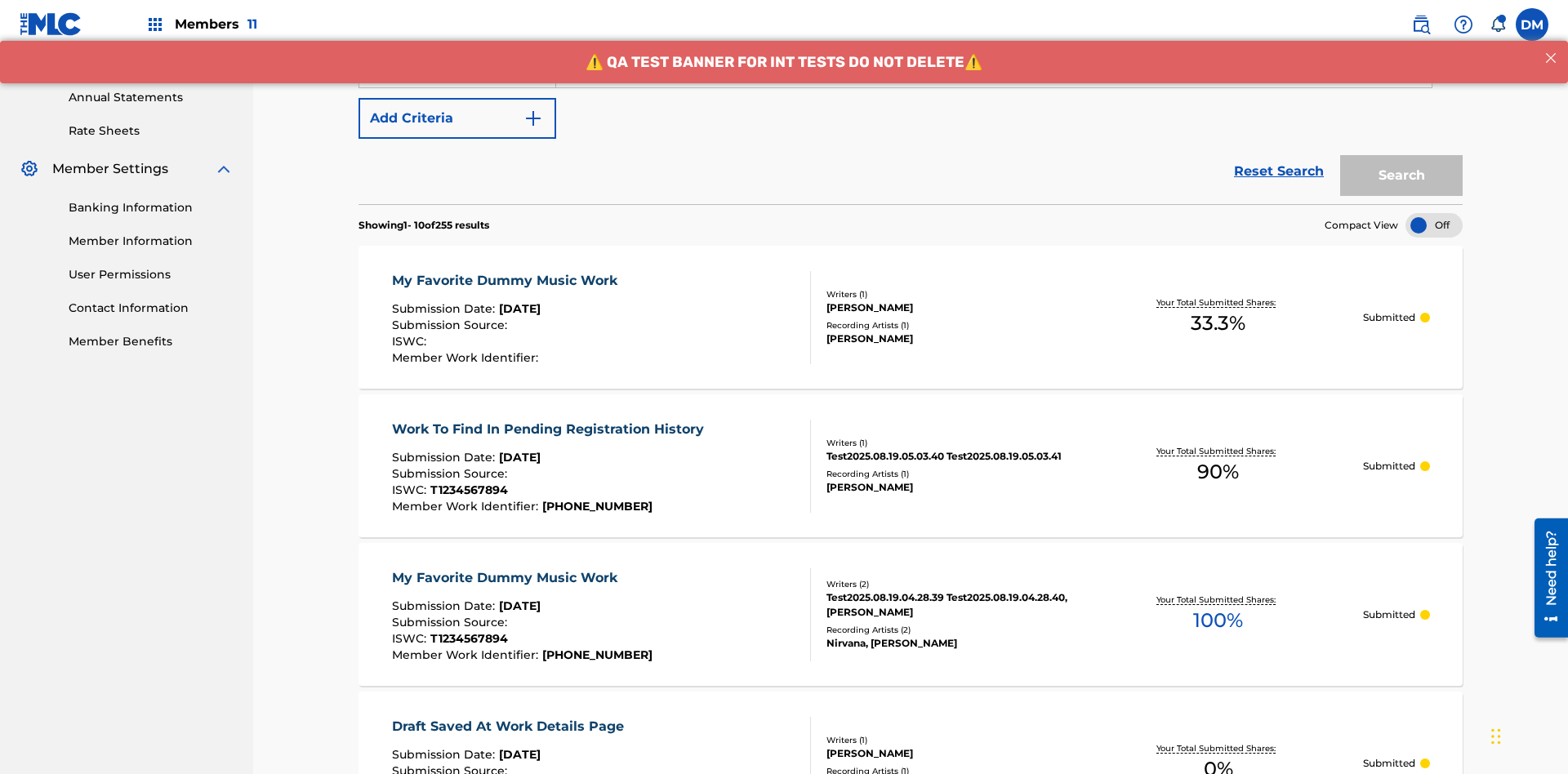
click at [457, 118] on button "Add Criteria" at bounding box center [457, 118] width 197 height 41
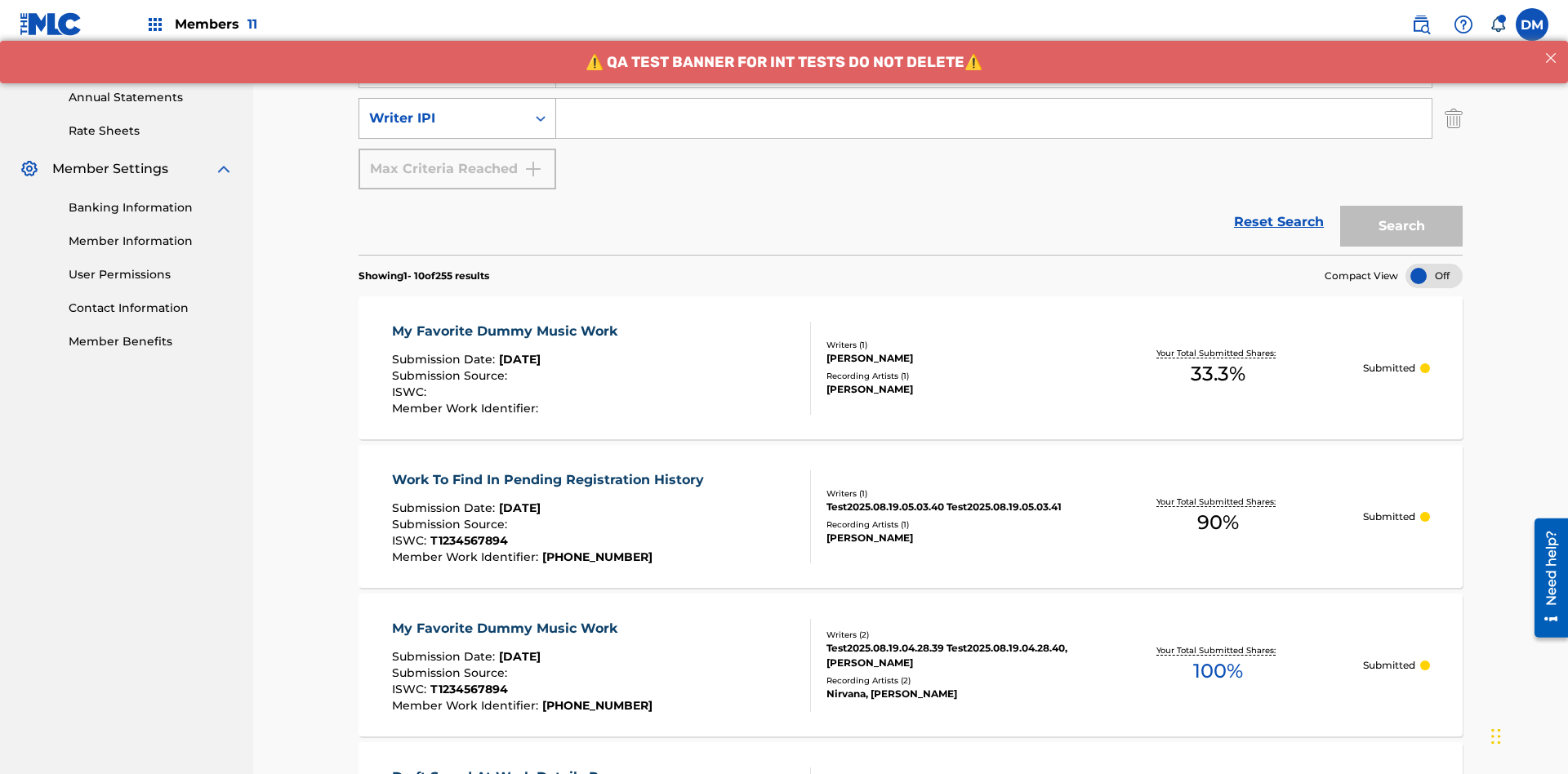
click at [443, 109] on div "Writer IPI" at bounding box center [442, 118] width 147 height 20
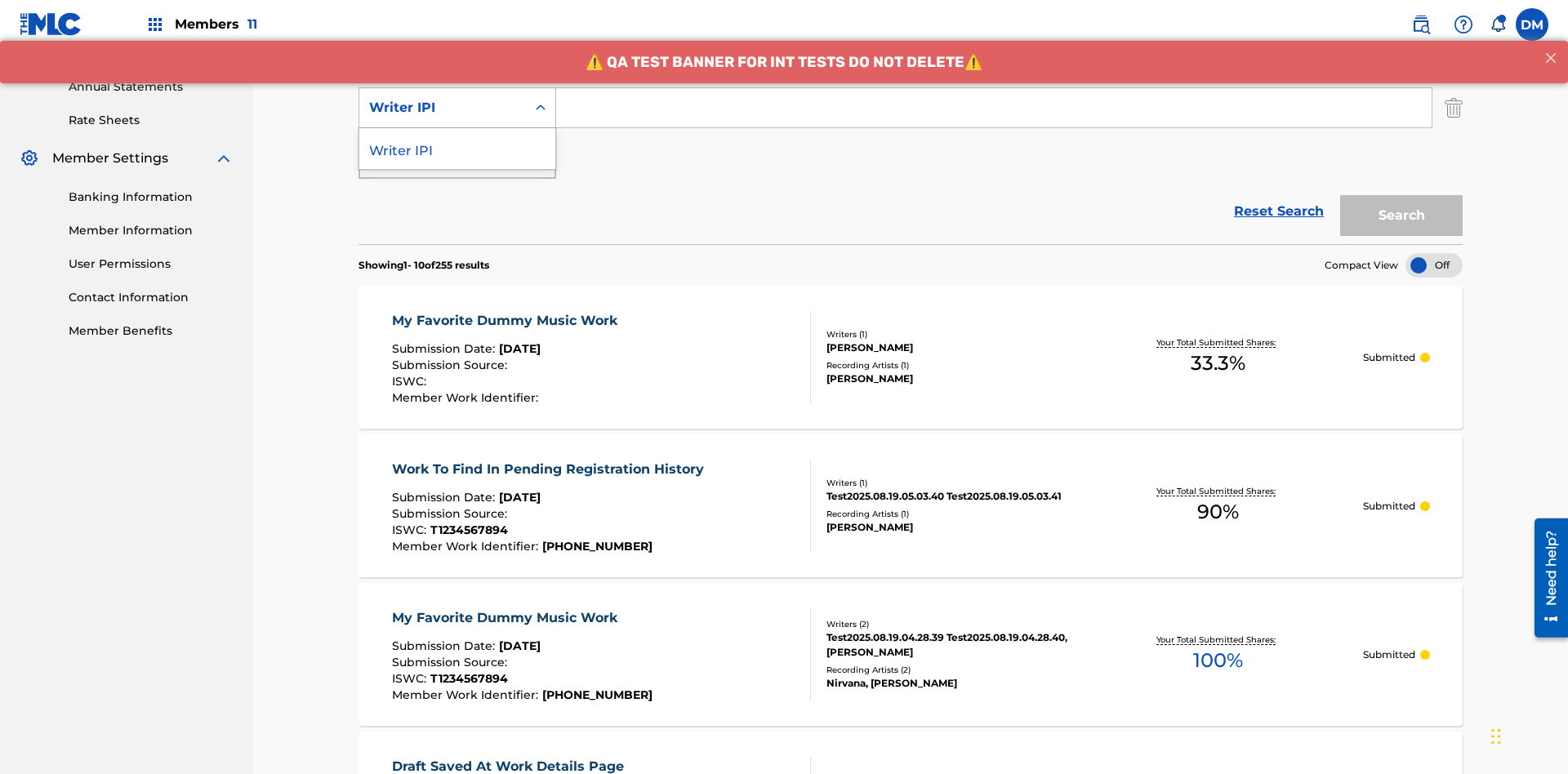
click at [457, 149] on div "Writer IPI" at bounding box center [457, 148] width 196 height 41
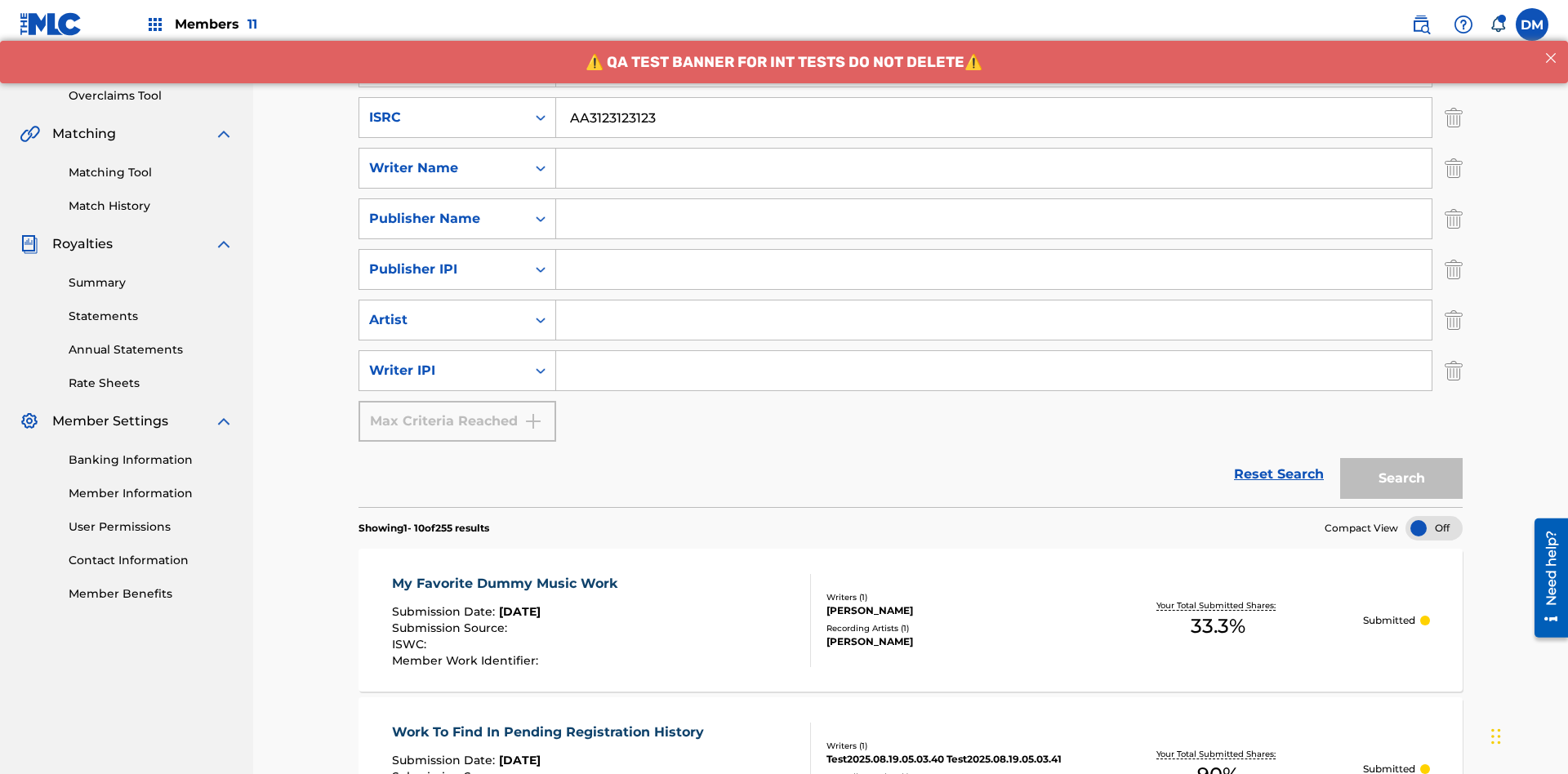
type input "AA3123123123"
click at [1009, 36] on input "Search Form" at bounding box center [1008, 16] width 905 height 39
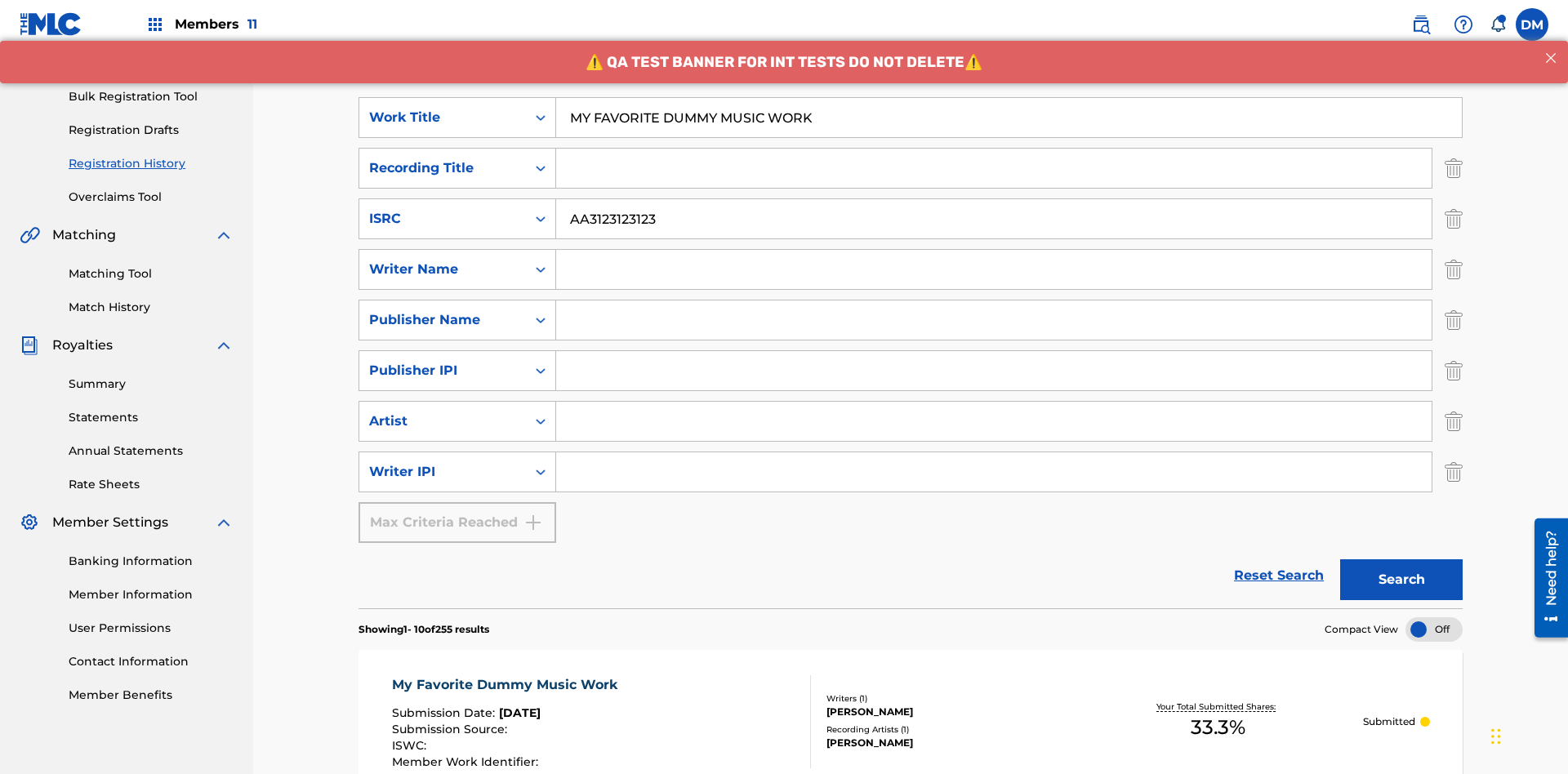
type input "MY FAVORITE DUMMY MUSIC WORK"
click at [994, 250] on input "Search Form" at bounding box center [993, 269] width 875 height 39
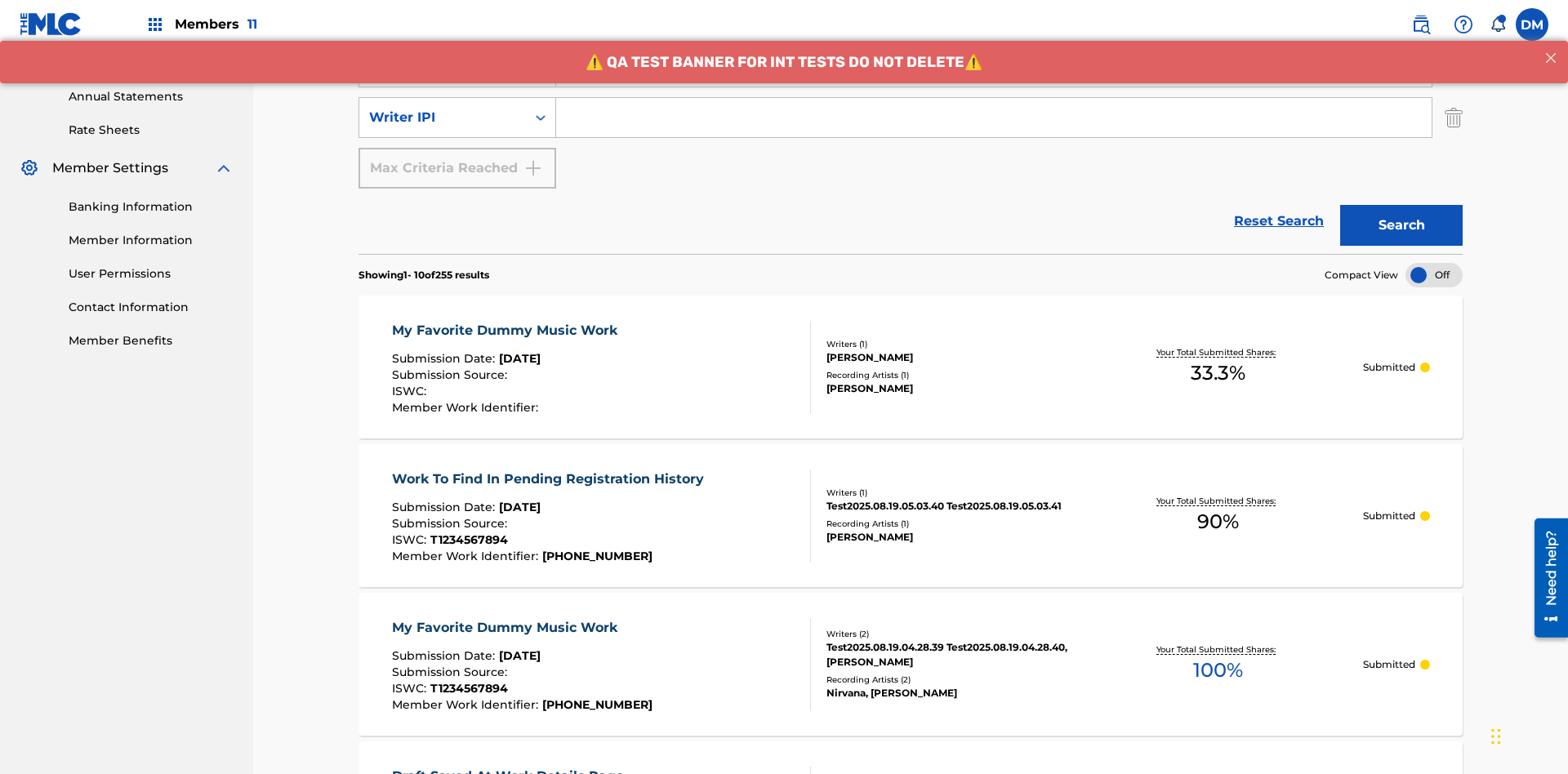
type input "BERKOWITZ"
click at [994, 117] on input "Search Form" at bounding box center [993, 117] width 875 height 39
type input "00741807247"
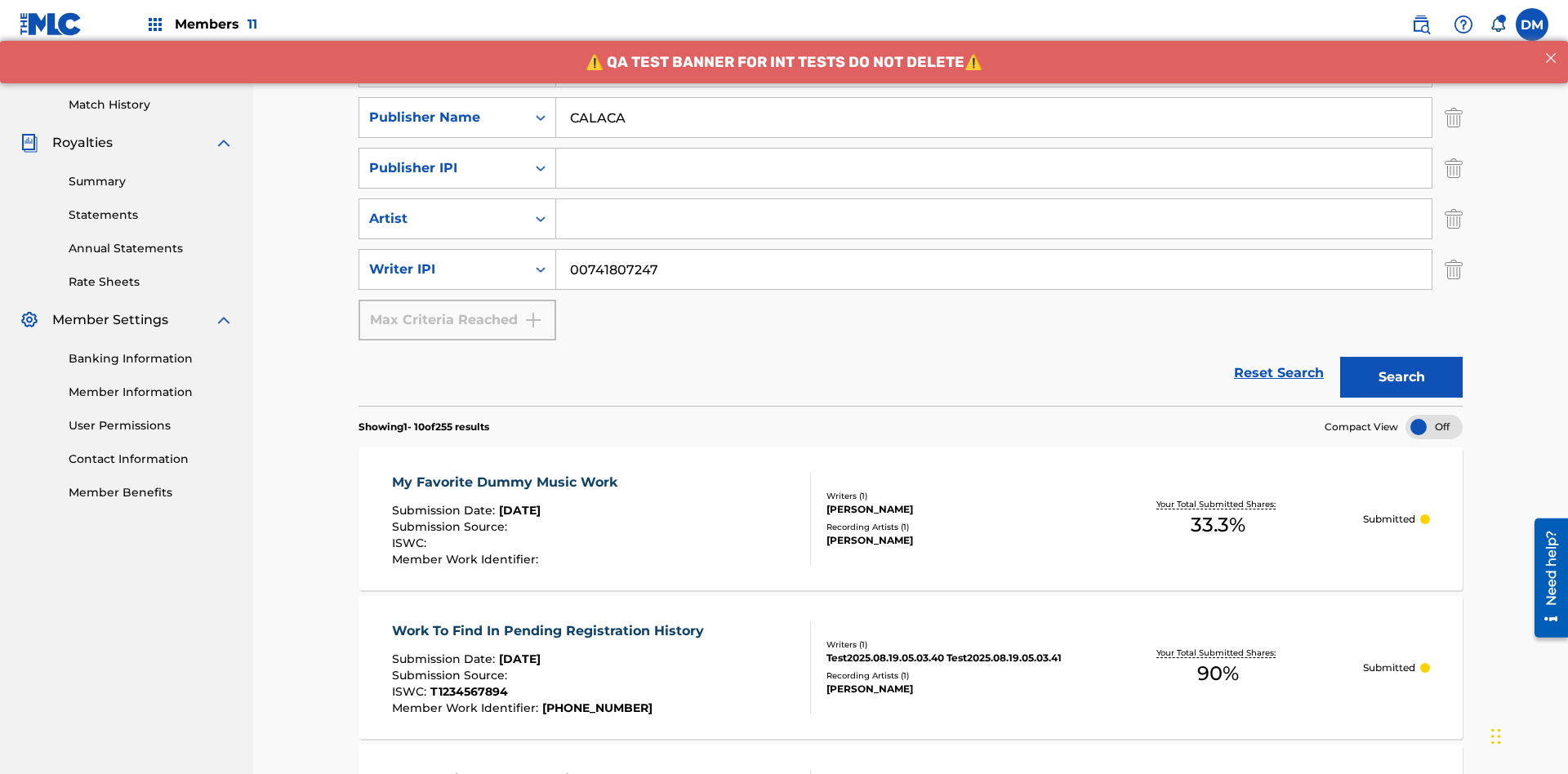
type input "CALACA"
click at [994, 149] on input "Search Form" at bounding box center [993, 168] width 875 height 39
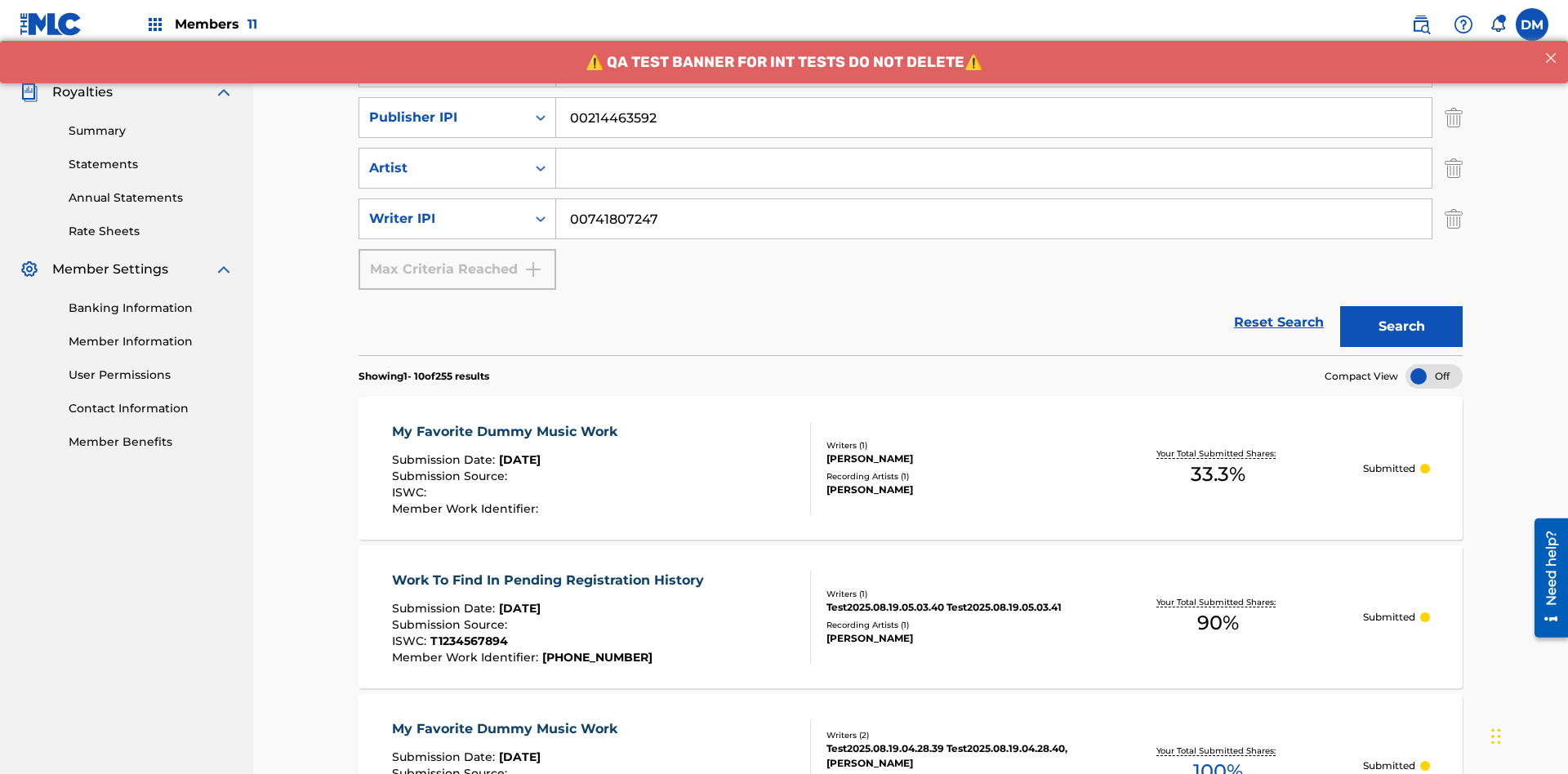
type input "00214463592"
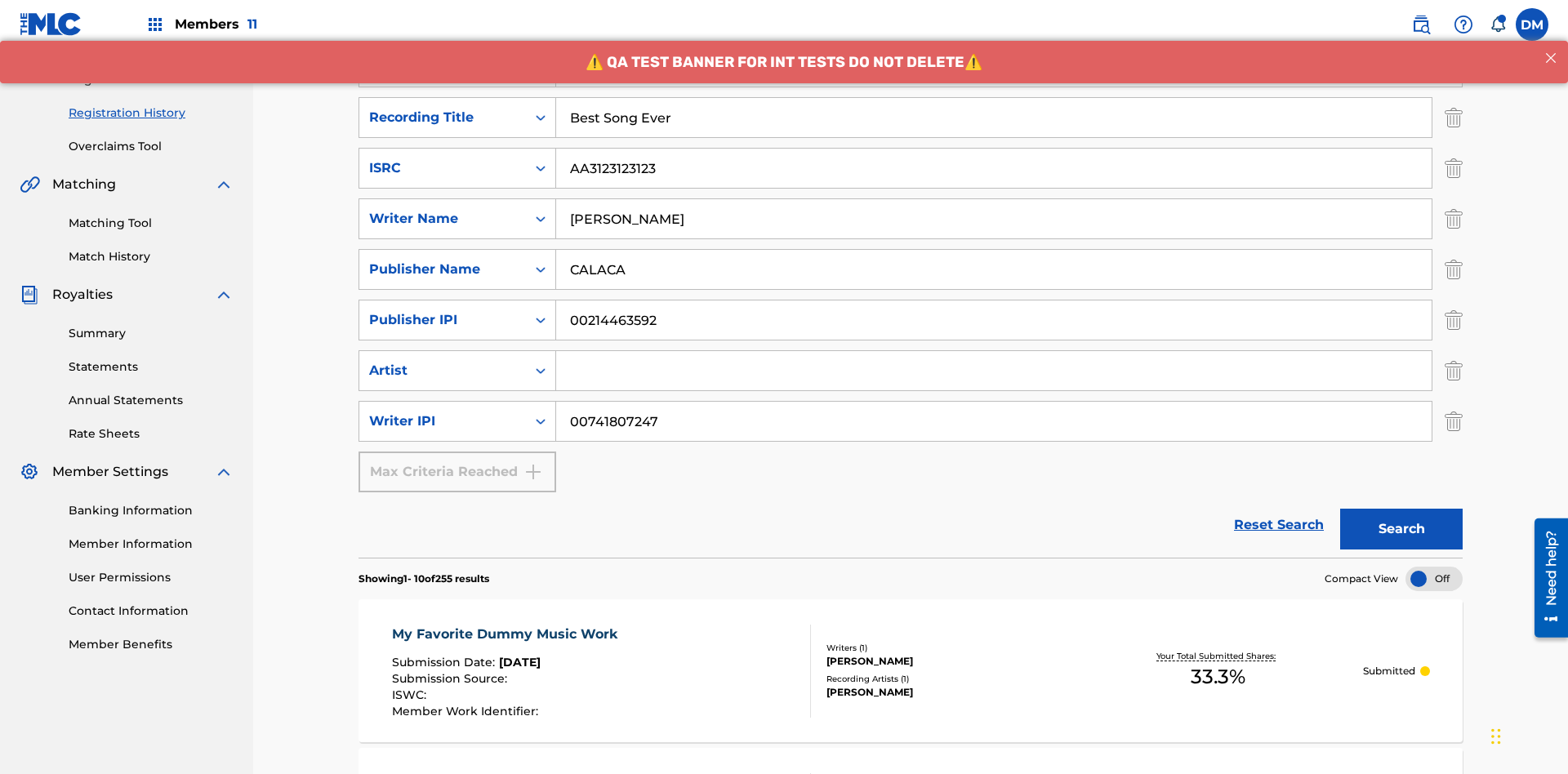
type input "Best Song Ever"
click at [994, 351] on input "Search Form" at bounding box center [993, 370] width 875 height 39
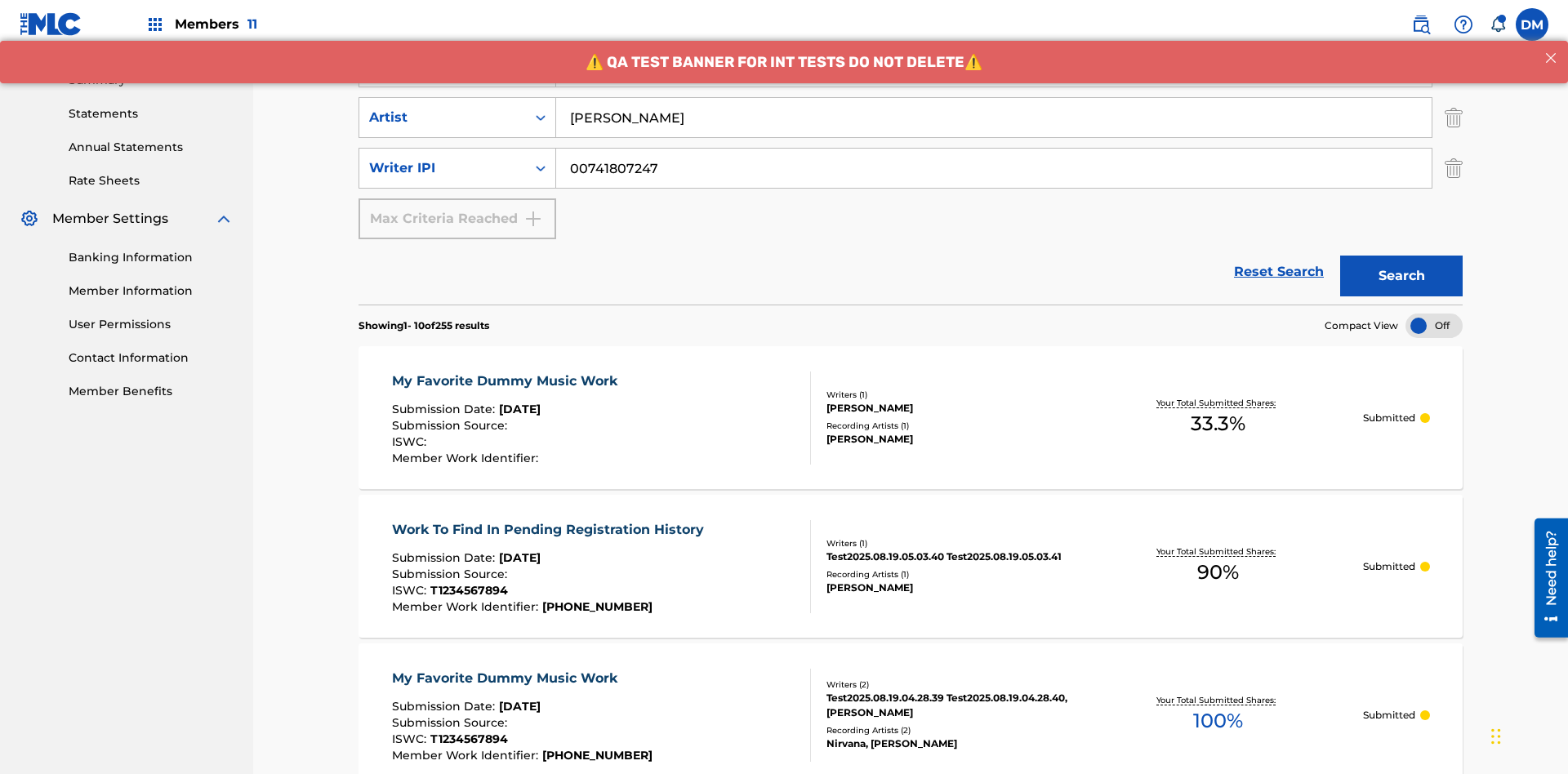
type input "Joe Lewis"
click at [1401, 256] on button "Search" at bounding box center [1401, 276] width 123 height 41
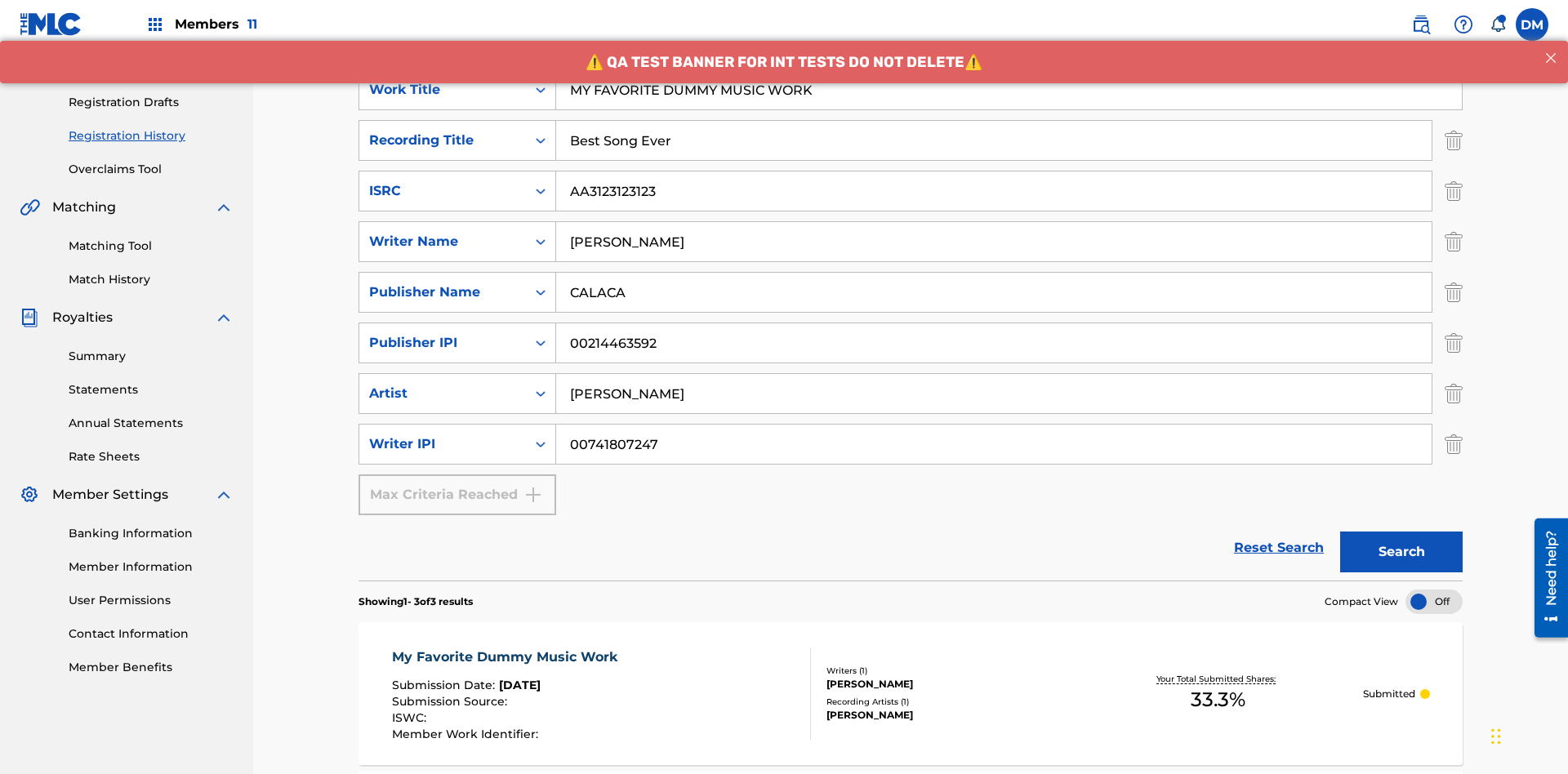
scroll to position [708, 0]
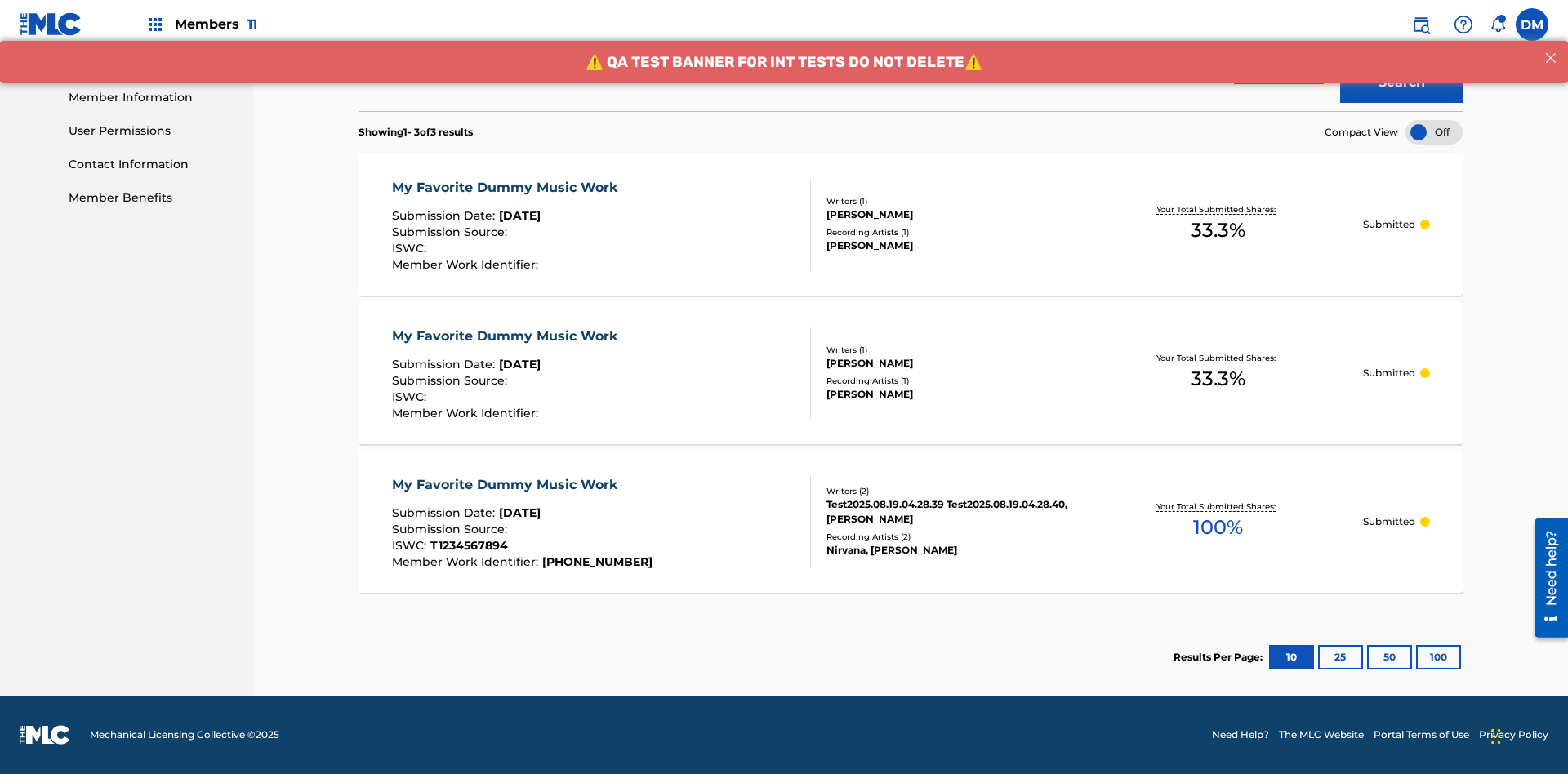
click at [506, 187] on div "My Favorite Dummy Music Work" at bounding box center [509, 188] width 234 height 20
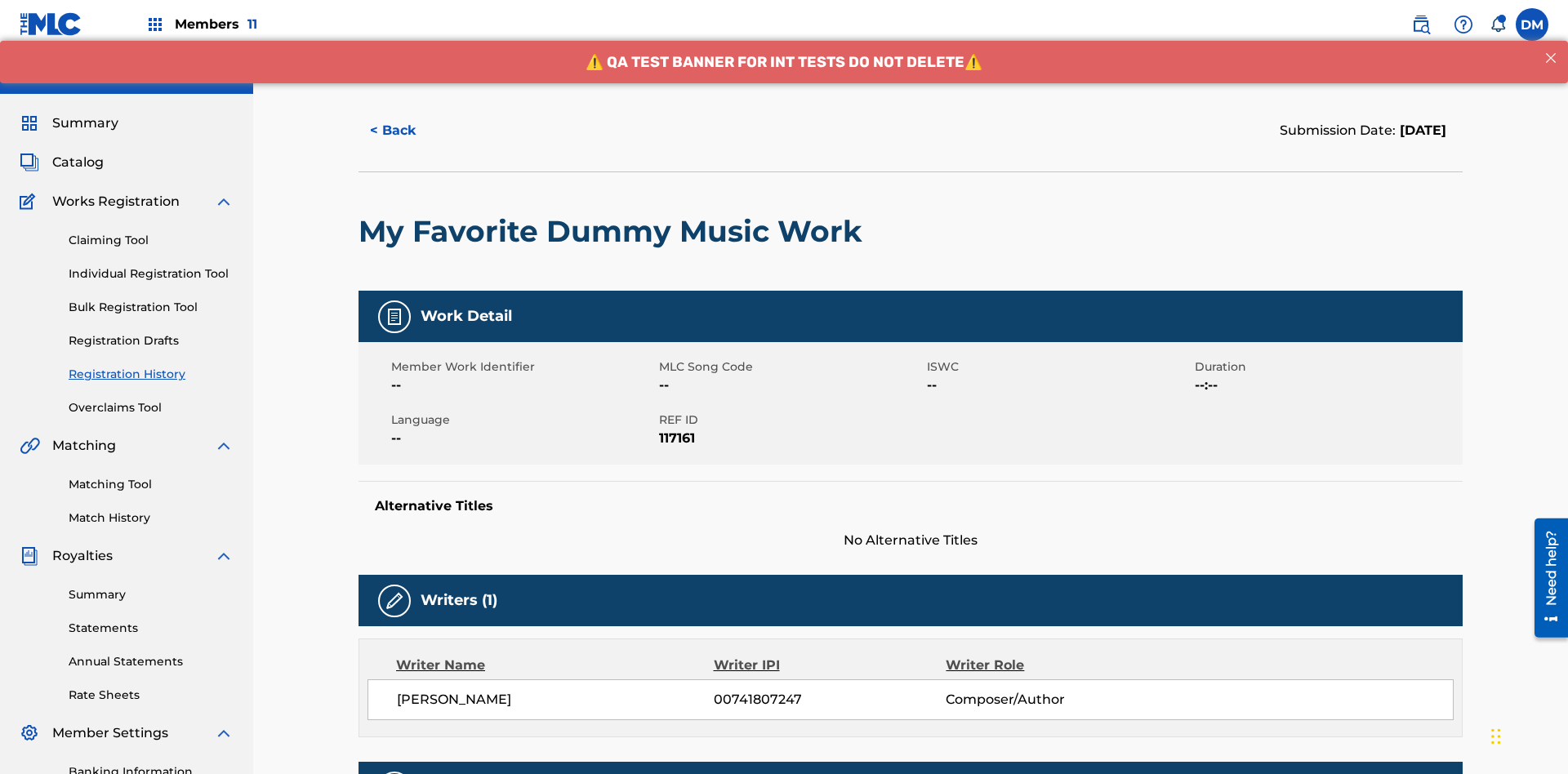
scroll to position [481, 0]
